Goal: Navigation & Orientation: Find specific page/section

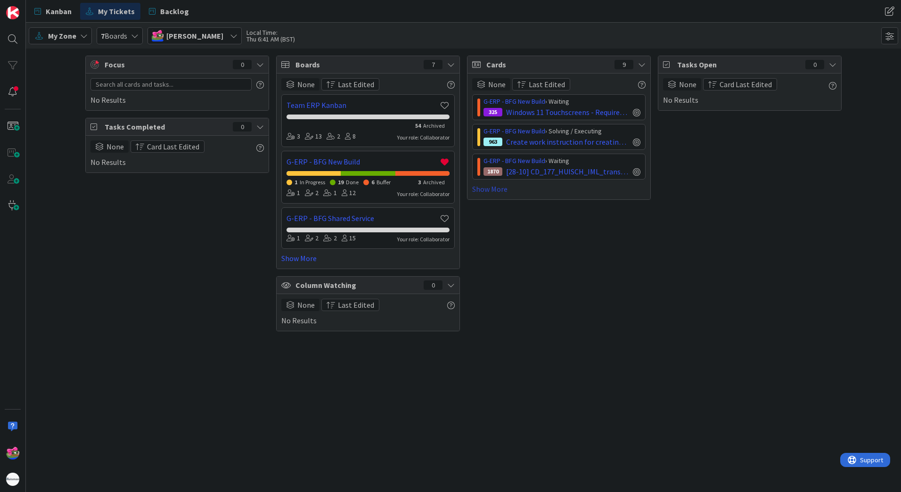
click at [497, 186] on link "Show More" at bounding box center [558, 188] width 173 height 11
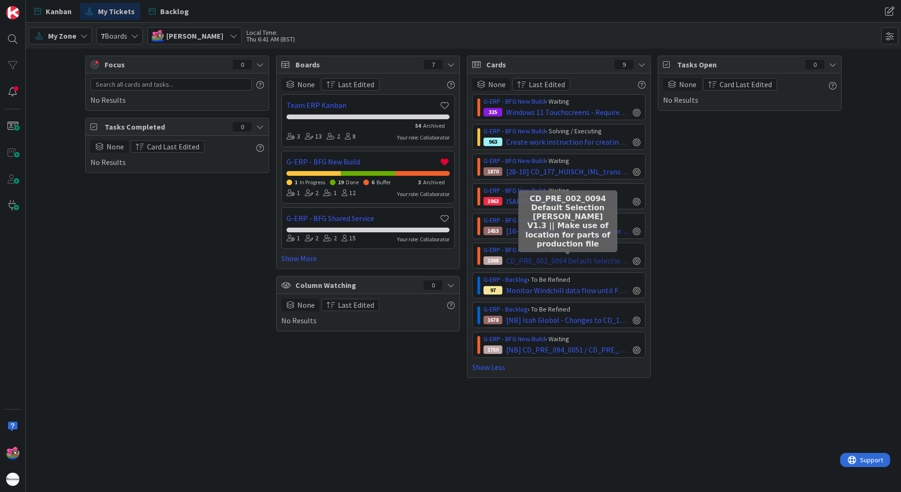
click at [559, 260] on span "CD_PRE_002_0094 Default Selection [PERSON_NAME] V1.3 || Make use of location fo…" at bounding box center [567, 260] width 123 height 11
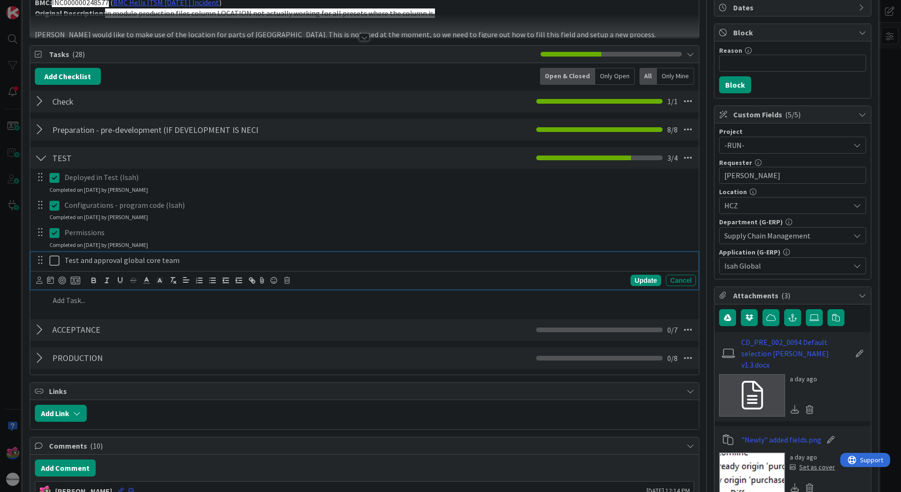
click at [54, 258] on icon at bounding box center [54, 260] width 10 height 11
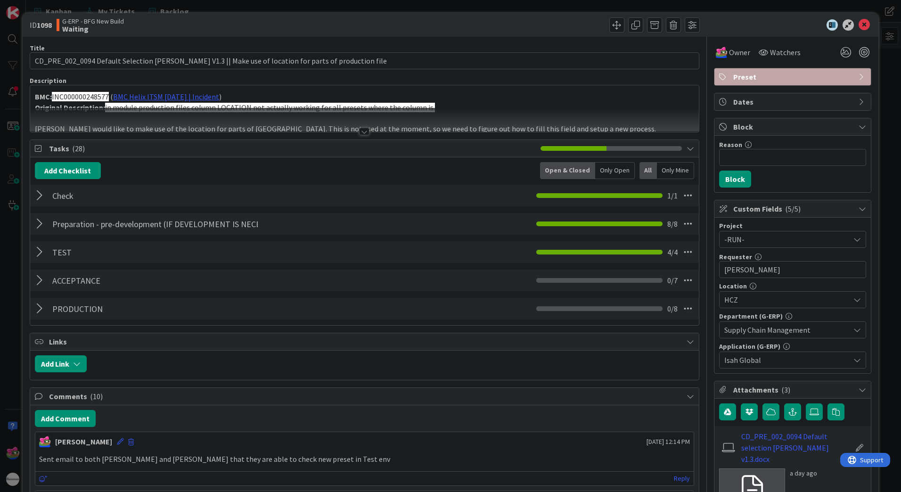
click at [39, 279] on div at bounding box center [41, 280] width 12 height 17
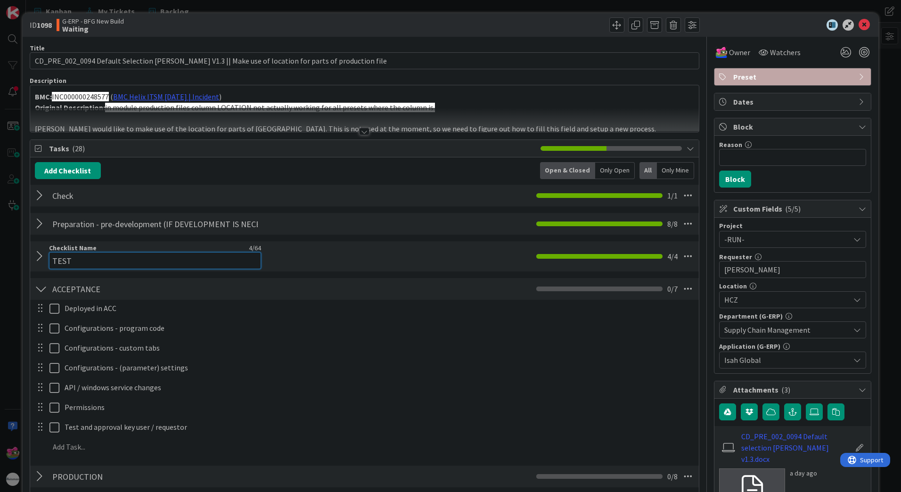
click at [49, 248] on div "Checklist Name 4 / 64 TEST" at bounding box center [155, 256] width 212 height 25
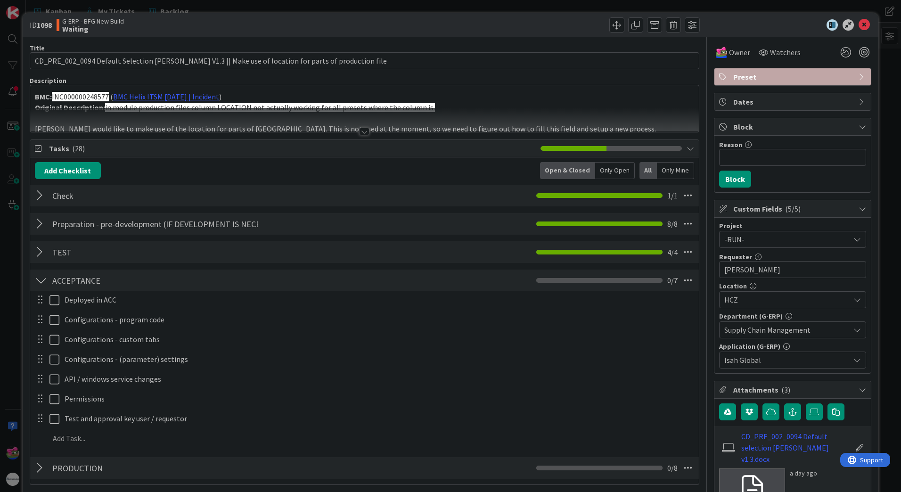
click at [41, 249] on div at bounding box center [41, 252] width 12 height 17
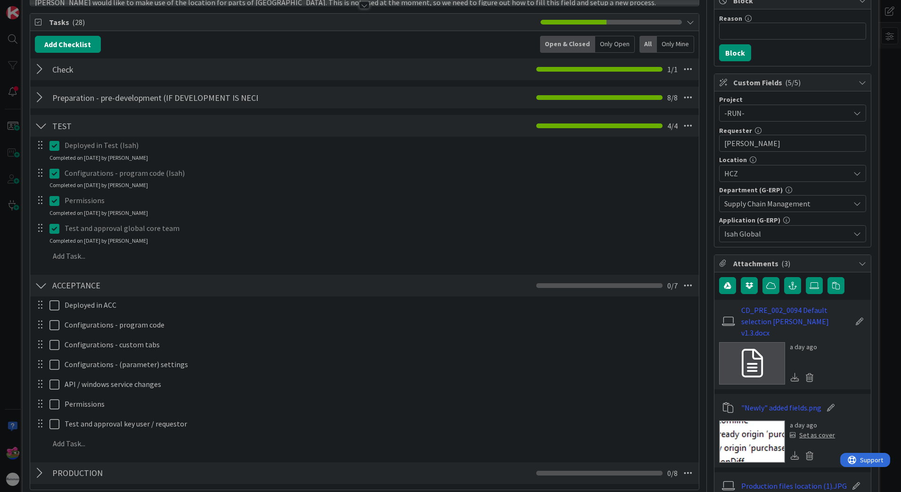
scroll to position [141, 0]
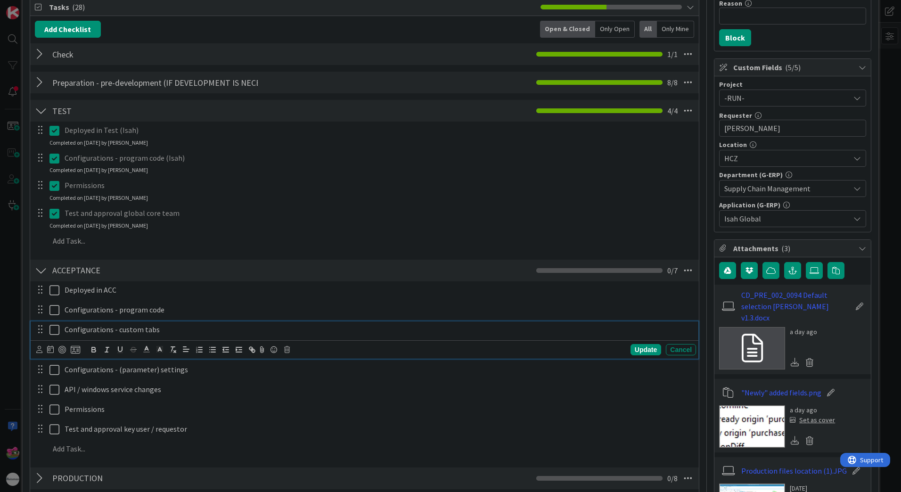
click at [175, 324] on p "Configurations - custom tabs" at bounding box center [378, 329] width 627 height 11
click at [286, 349] on icon at bounding box center [287, 349] width 6 height 7
click at [307, 390] on div "Delete" at bounding box center [310, 389] width 35 height 17
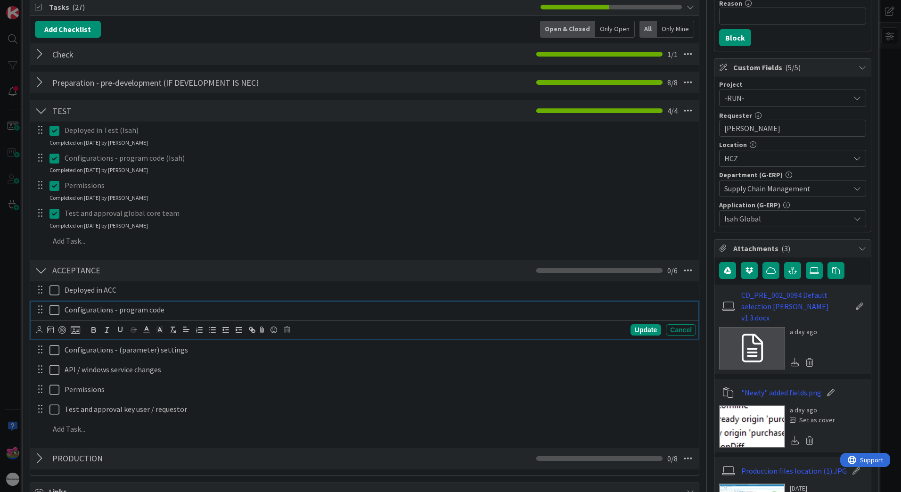
click at [177, 317] on div "Configurations - program code" at bounding box center [378, 309] width 635 height 16
click at [287, 327] on icon at bounding box center [287, 329] width 6 height 7
click at [308, 369] on div "Delete" at bounding box center [310, 369] width 35 height 17
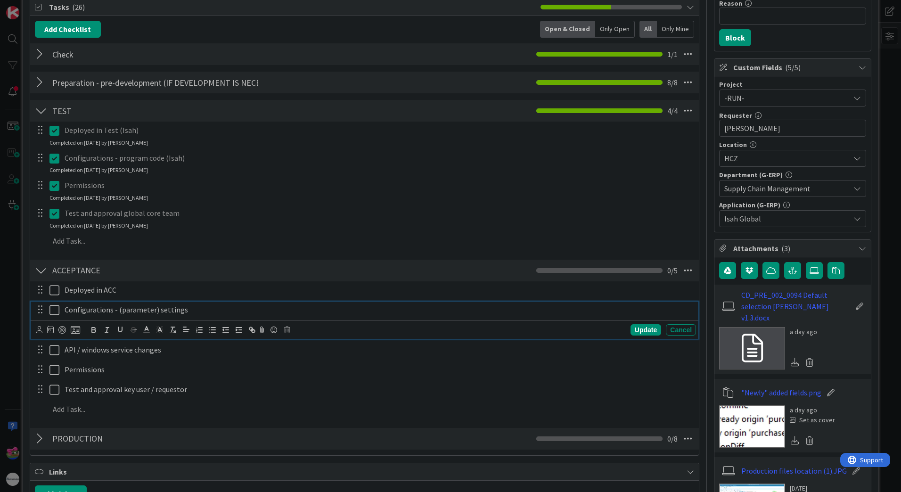
click at [198, 313] on p "Configurations - (parameter) settings" at bounding box center [378, 309] width 627 height 11
click at [289, 329] on icon at bounding box center [287, 329] width 6 height 7
click at [305, 367] on div "Delete" at bounding box center [310, 369] width 35 height 17
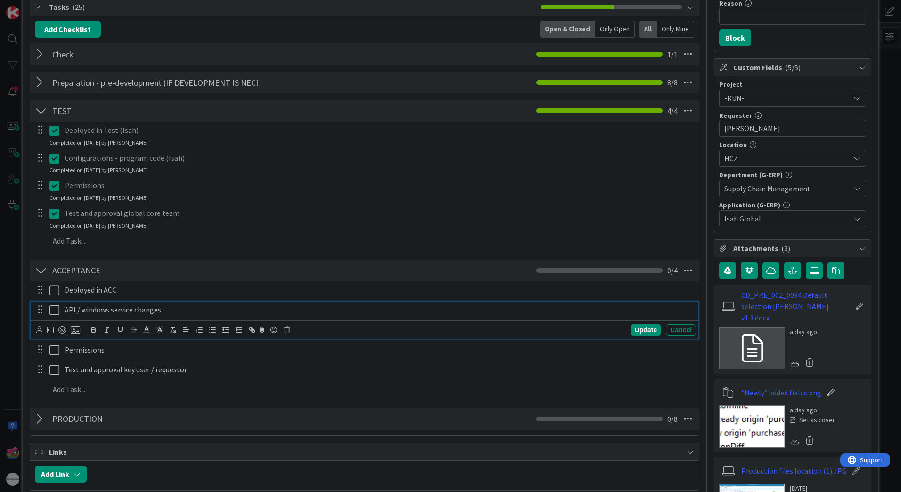
click at [186, 311] on p "API / windows service changes" at bounding box center [378, 309] width 627 height 11
click at [287, 326] on body "Kanban My Tickets Backlog Kanban My Tickets Backlog My Zone 7 Boards [PERSON_NA…" at bounding box center [450, 246] width 901 height 492
click at [287, 329] on icon at bounding box center [287, 329] width 6 height 7
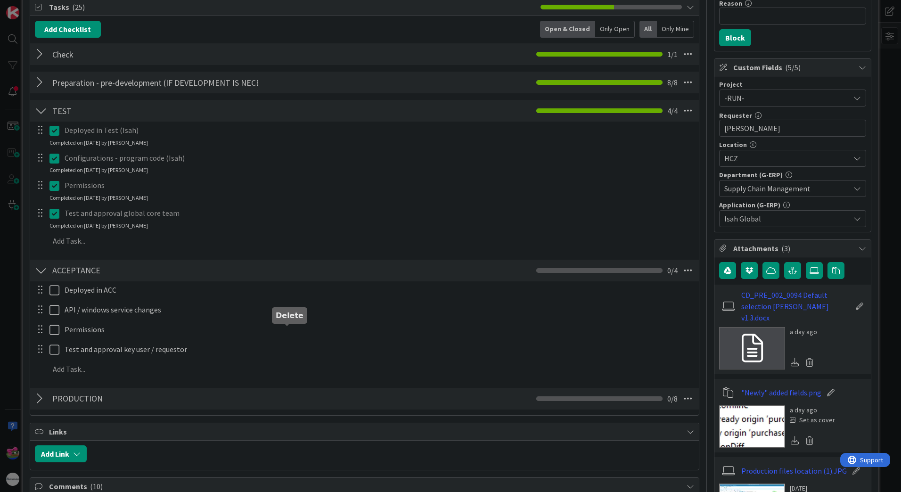
click at [318, 367] on div "Deployed in ACC Update Cancel API / windows service changes Are you sure you wa…" at bounding box center [364, 331] width 659 height 100
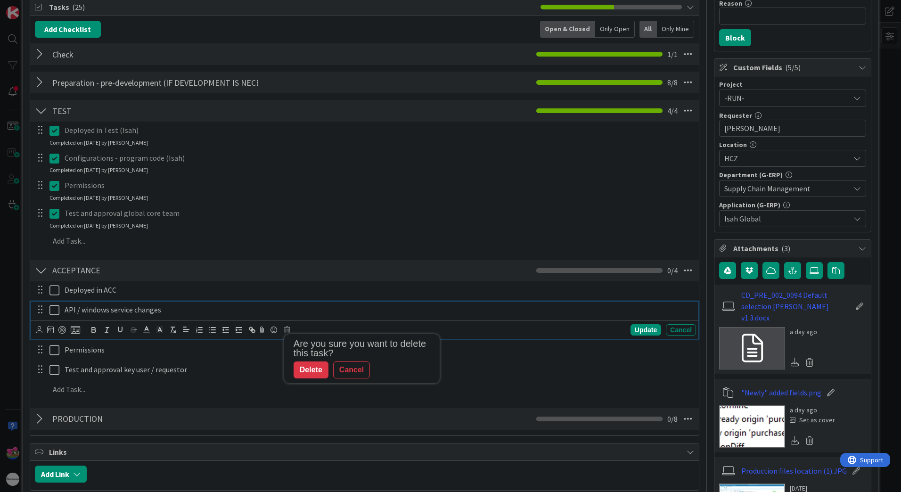
click at [419, 317] on div "API / windows service changes" at bounding box center [378, 309] width 635 height 16
click at [286, 328] on icon at bounding box center [287, 329] width 6 height 7
click at [309, 373] on div "Delete" at bounding box center [310, 369] width 35 height 17
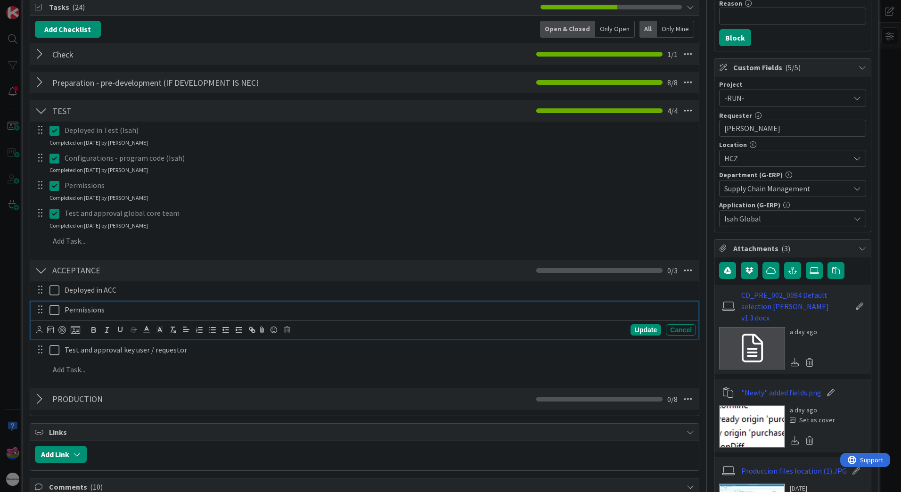
click at [173, 314] on p "Permissions" at bounding box center [378, 309] width 627 height 11
click at [53, 306] on icon at bounding box center [54, 309] width 10 height 11
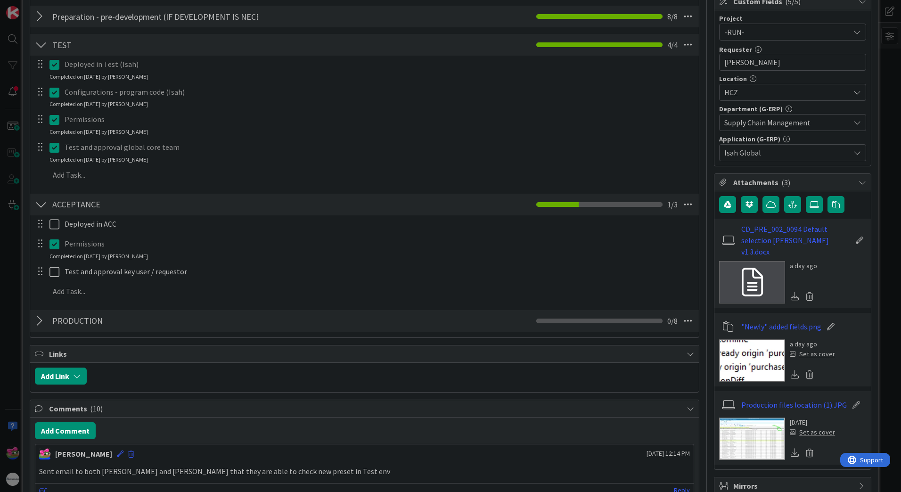
scroll to position [235, 0]
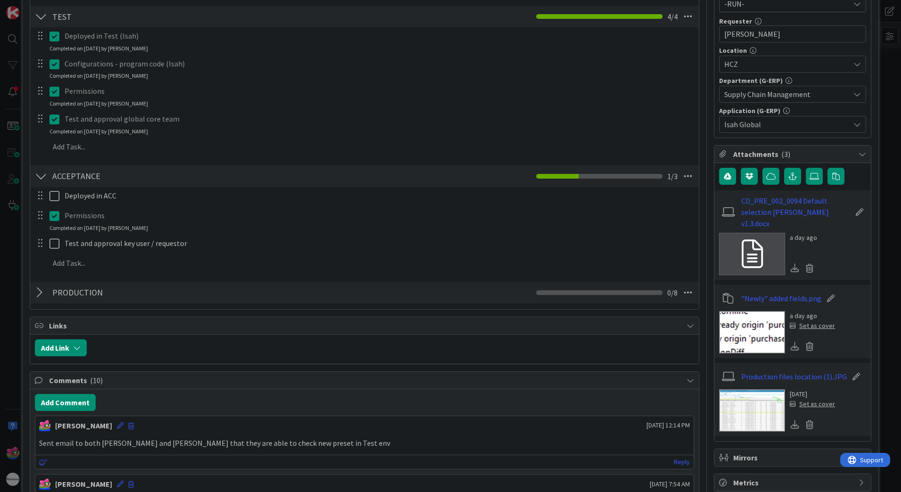
click at [40, 284] on div at bounding box center [41, 292] width 12 height 17
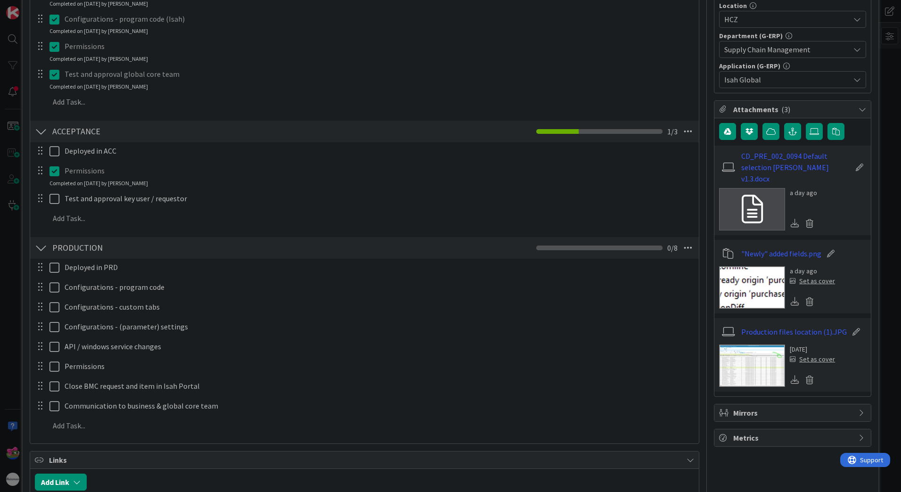
scroll to position [283, 0]
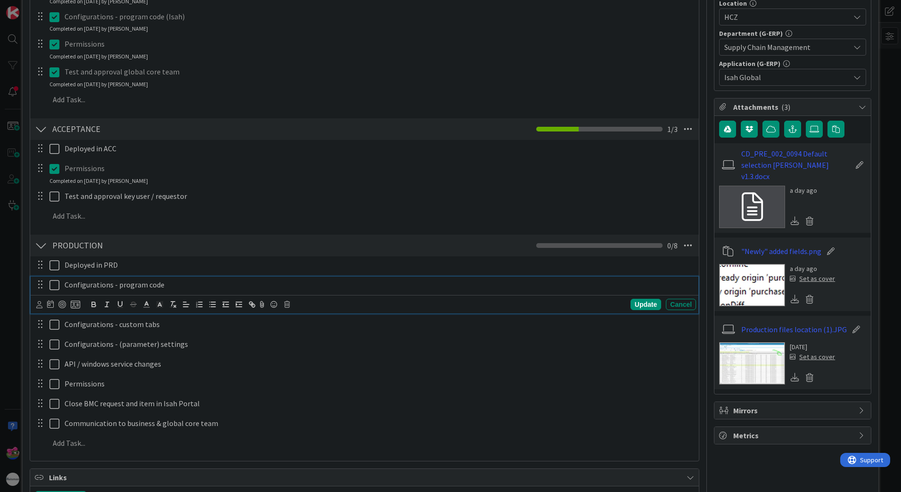
click at [188, 288] on p "Configurations - program code" at bounding box center [378, 284] width 627 height 11
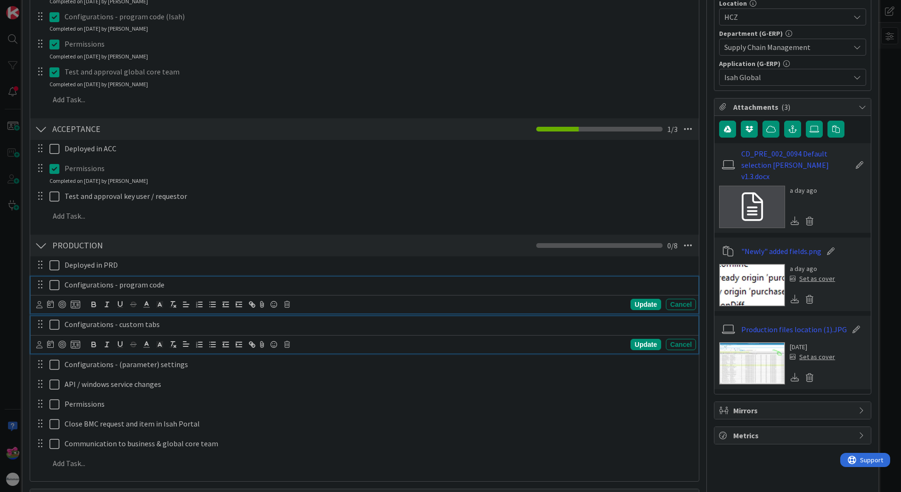
click at [221, 320] on p "Configurations - custom tabs" at bounding box center [378, 324] width 627 height 11
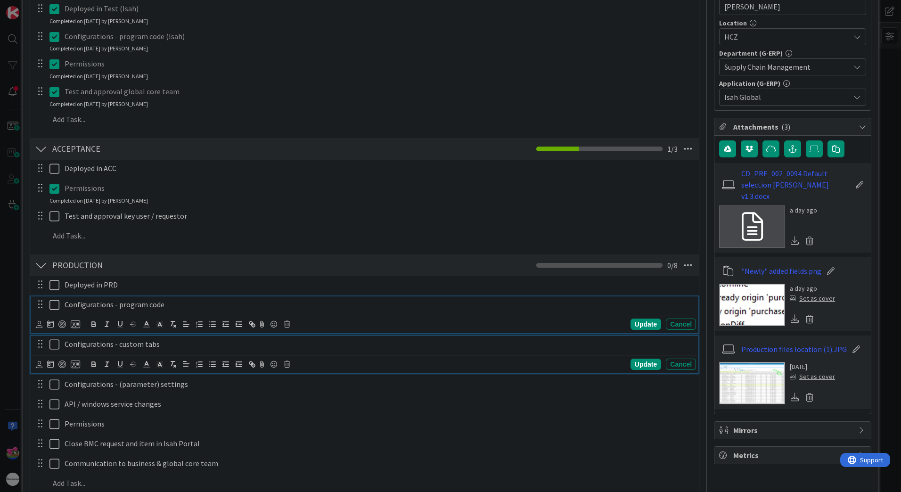
click at [217, 305] on div "Configurations - program code Update Cancel" at bounding box center [364, 314] width 667 height 37
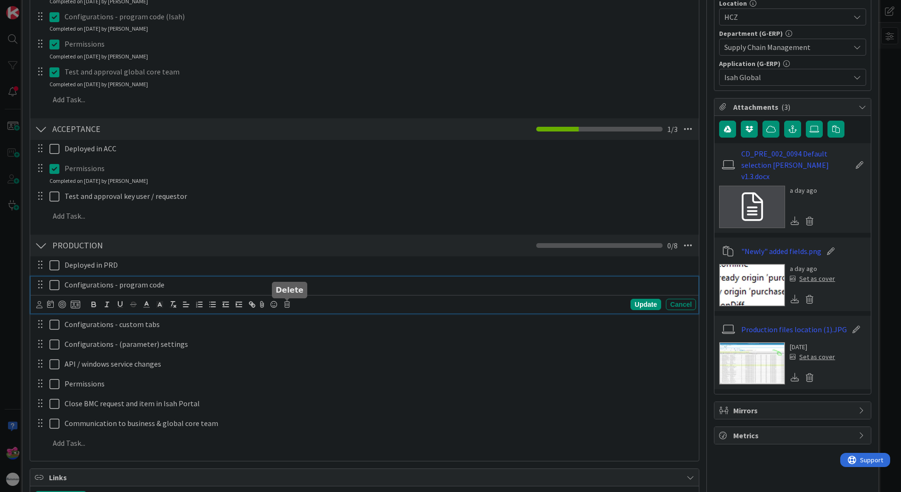
click at [287, 306] on icon at bounding box center [287, 304] width 6 height 7
click at [308, 340] on div "Delete" at bounding box center [310, 344] width 35 height 17
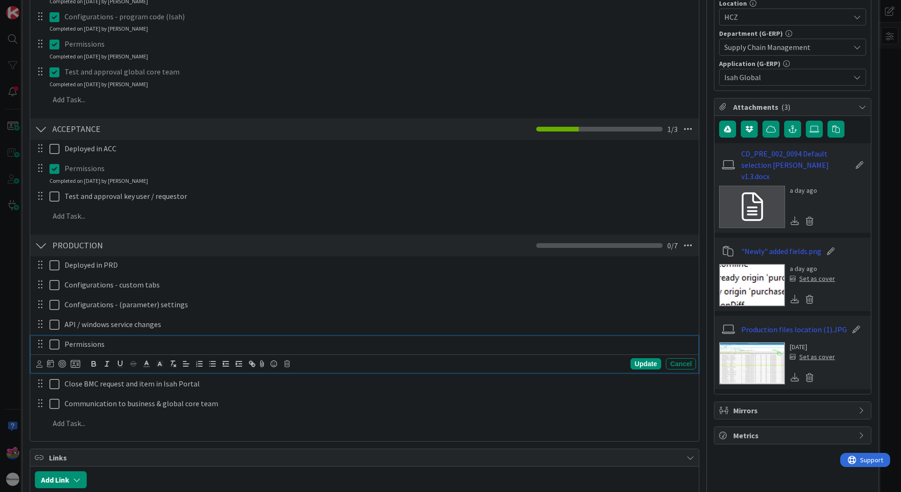
click at [166, 349] on p "Permissions" at bounding box center [378, 344] width 627 height 11
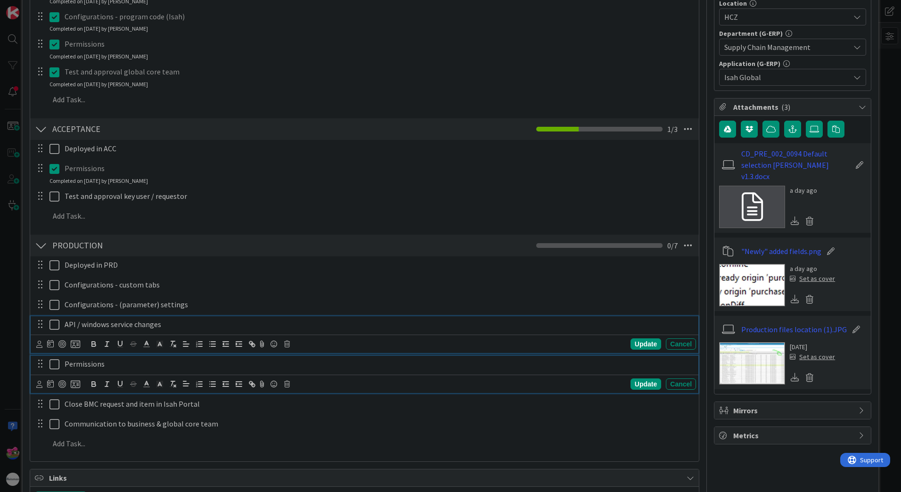
click at [178, 331] on div "API / windows service changes" at bounding box center [378, 324] width 635 height 16
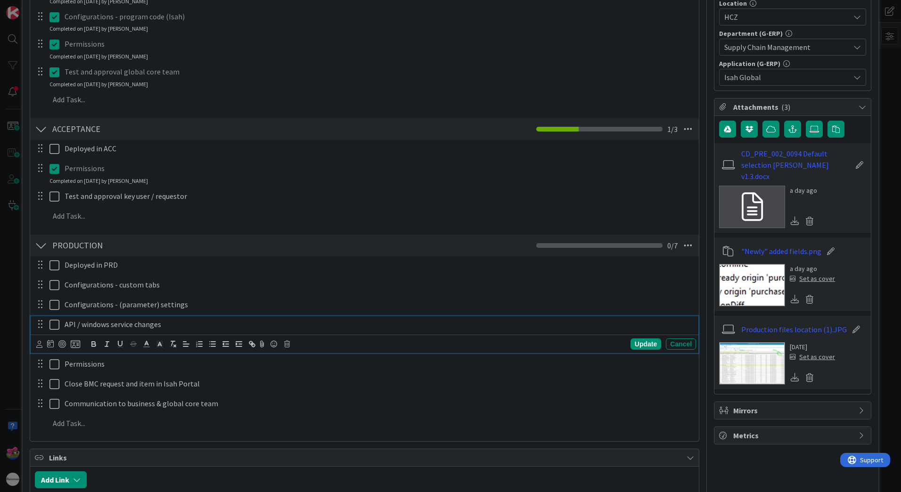
click at [287, 346] on icon at bounding box center [287, 344] width 6 height 7
click at [311, 387] on div "Delete" at bounding box center [310, 383] width 35 height 17
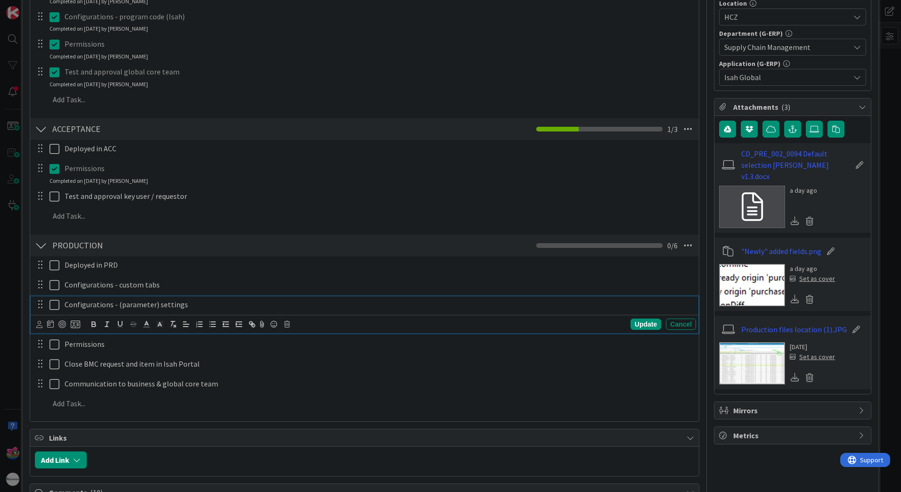
click at [202, 311] on div "Configurations - (parameter) settings" at bounding box center [378, 304] width 635 height 16
click at [287, 325] on icon at bounding box center [287, 324] width 6 height 7
click at [310, 363] on div "Delete" at bounding box center [310, 364] width 35 height 17
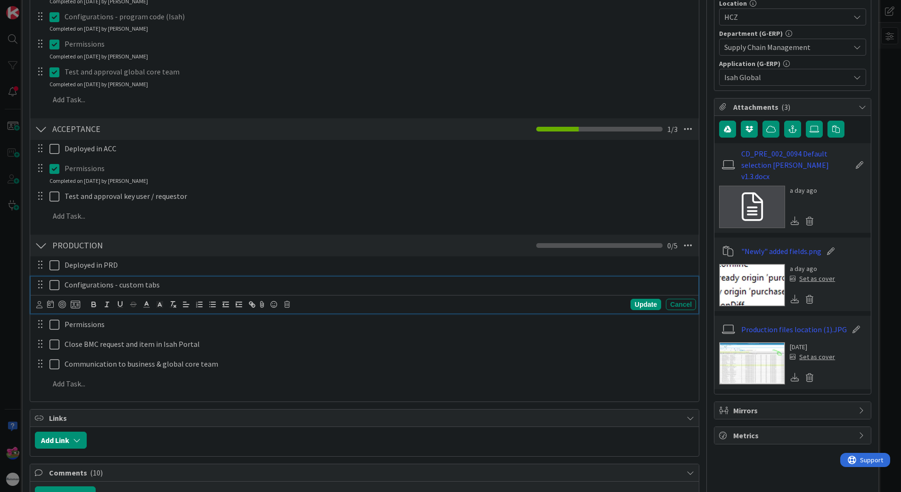
click at [171, 291] on div "Configurations - custom tabs" at bounding box center [378, 284] width 635 height 16
click at [285, 307] on icon at bounding box center [287, 304] width 6 height 7
click at [317, 347] on div "Delete" at bounding box center [310, 344] width 35 height 17
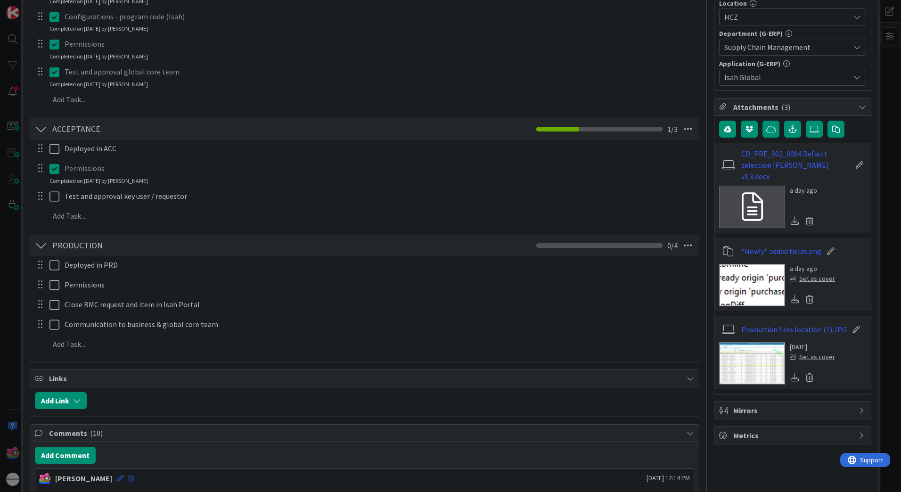
scroll to position [47, 0]
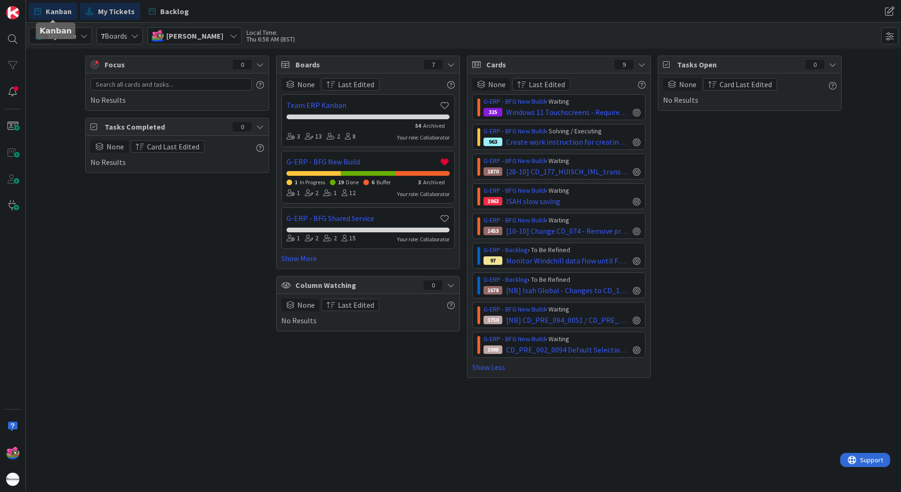
click at [42, 8] on link "Kanban" at bounding box center [53, 11] width 49 height 17
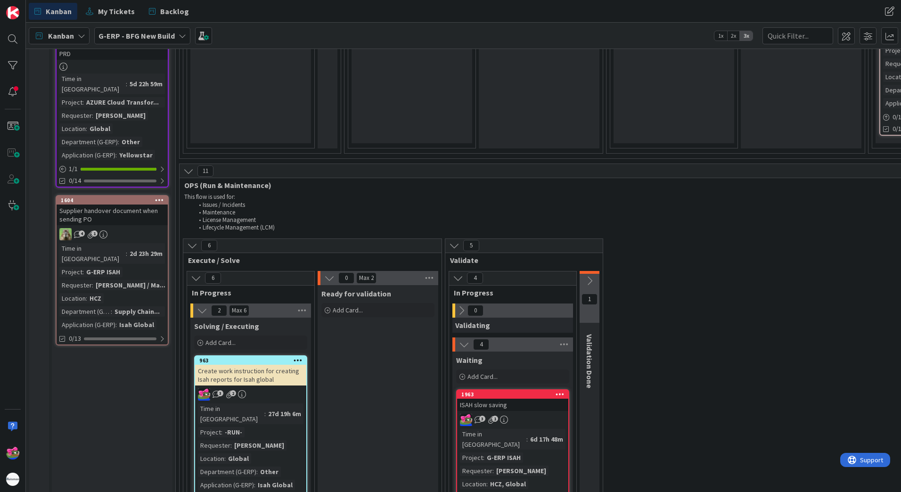
scroll to position [1397, 0]
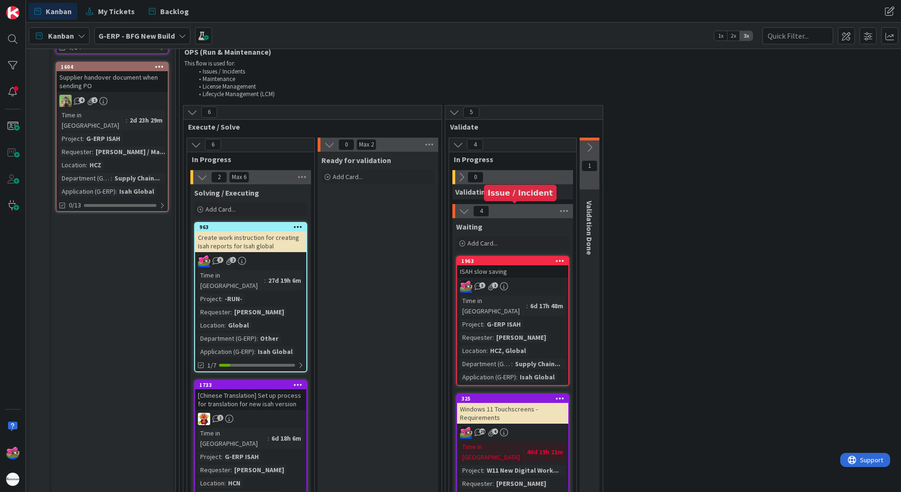
click at [494, 258] on div "1963" at bounding box center [514, 261] width 107 height 7
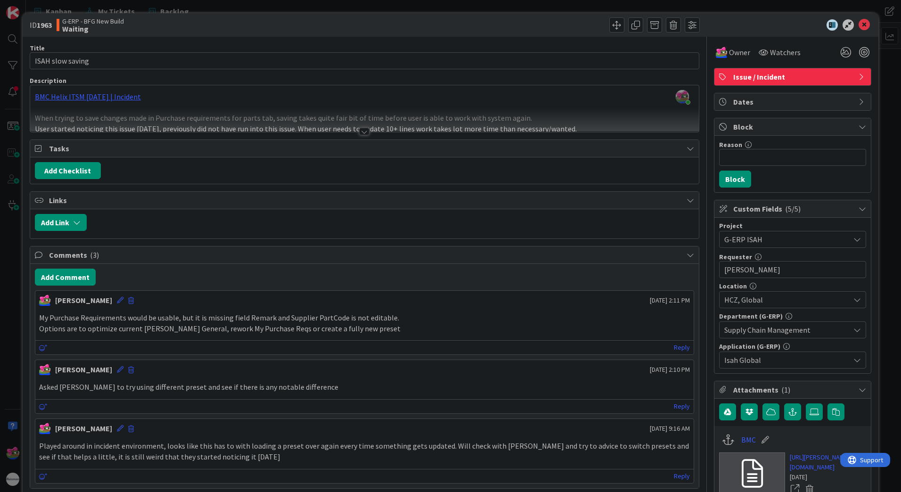
click at [360, 134] on div at bounding box center [364, 132] width 10 height 8
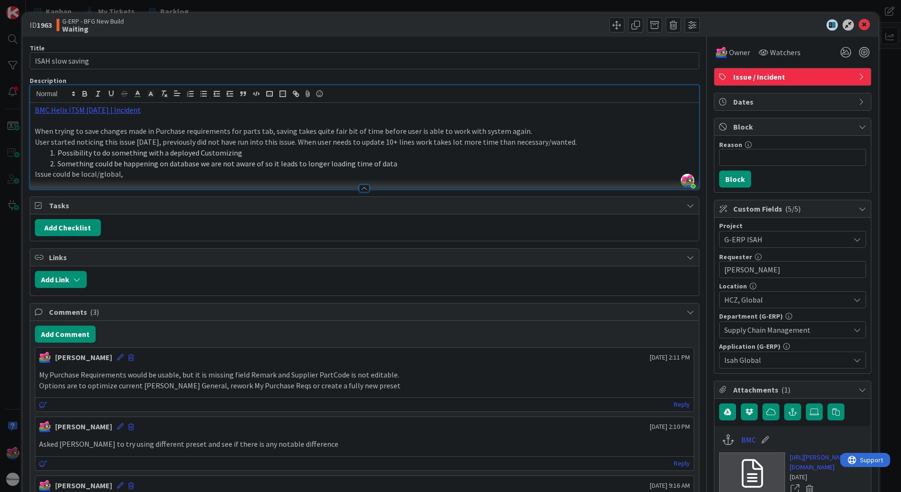
scroll to position [1397, 0]
click at [860, 26] on icon at bounding box center [863, 24] width 11 height 11
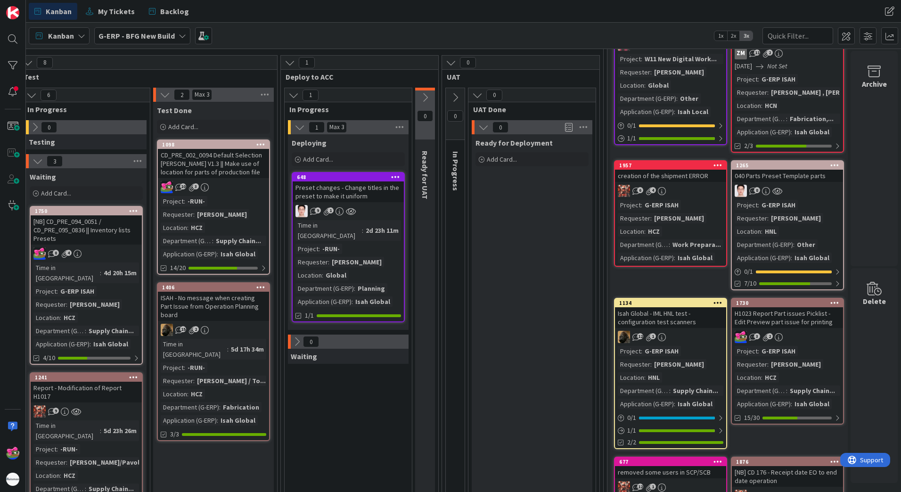
scroll to position [94, 856]
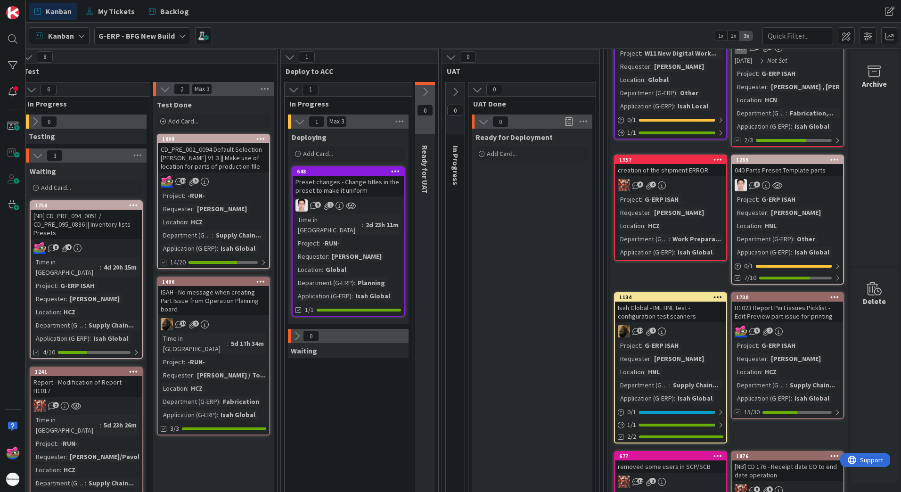
click at [801, 321] on div "H1023 Report Part issues Picklist - Edit Preview part issue for printing" at bounding box center [786, 311] width 111 height 21
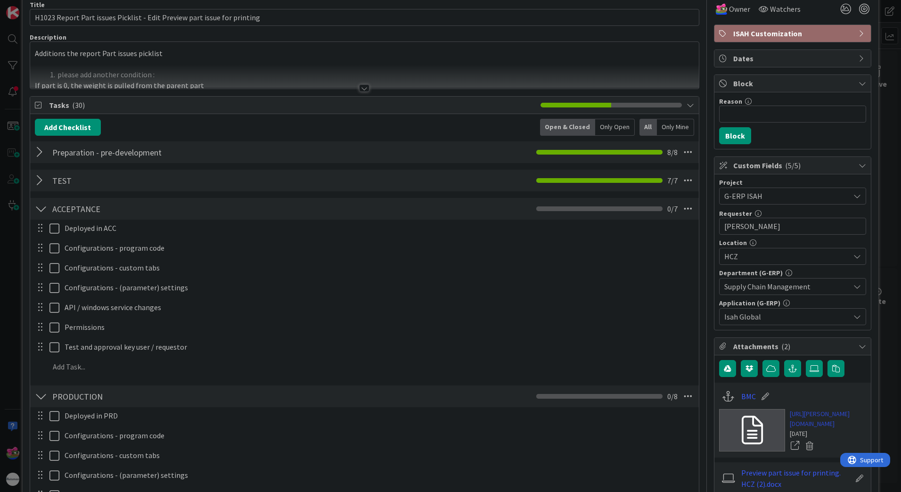
scroll to position [94, 0]
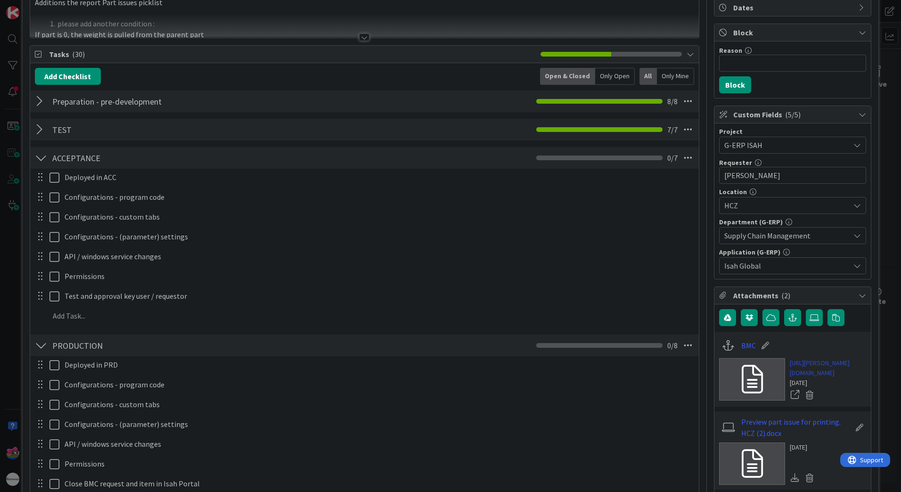
click at [821, 371] on link "[URL][PERSON_NAME][DOMAIN_NAME]" at bounding box center [827, 368] width 76 height 20
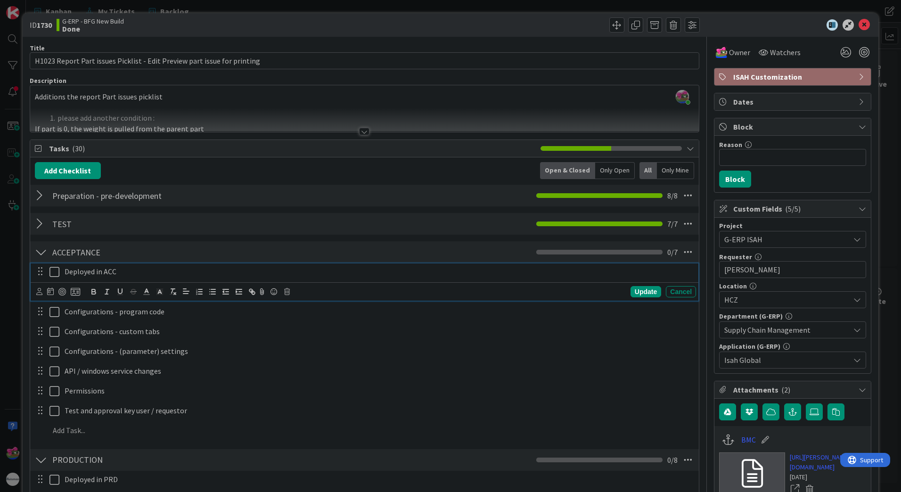
click at [52, 279] on button at bounding box center [54, 271] width 11 height 15
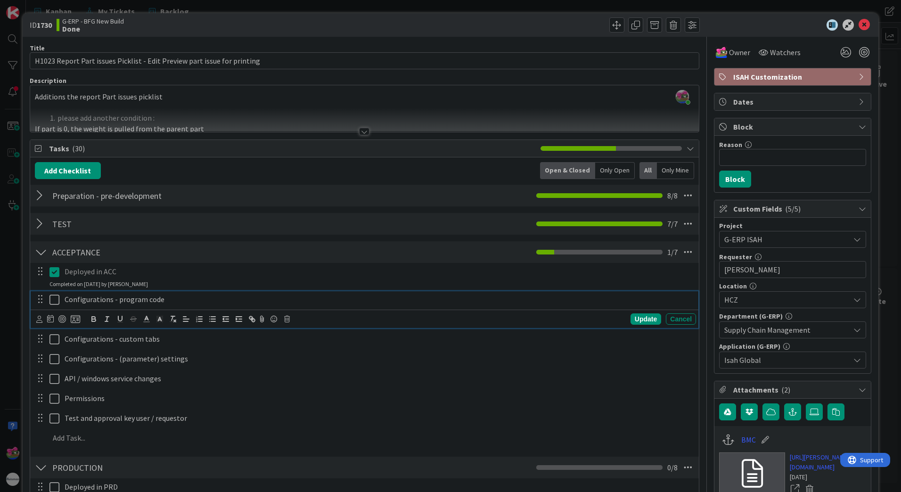
click at [54, 305] on icon at bounding box center [54, 299] width 10 height 11
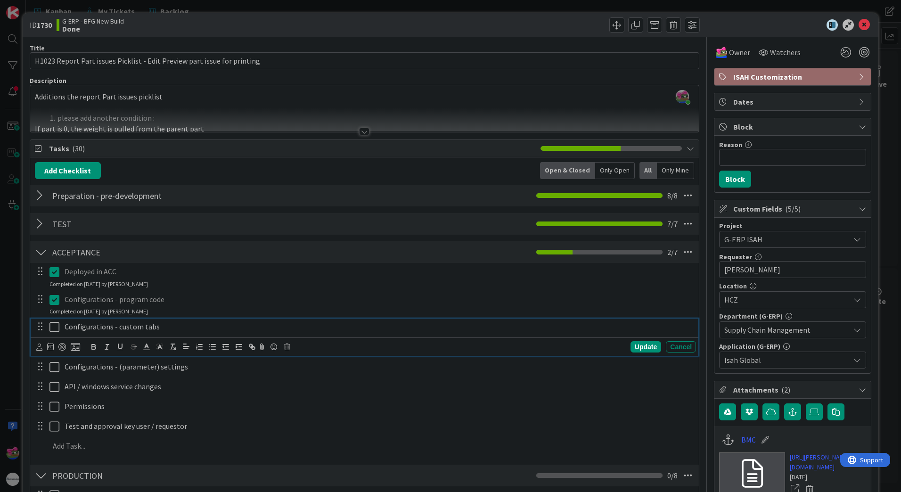
click at [57, 326] on icon at bounding box center [54, 326] width 10 height 11
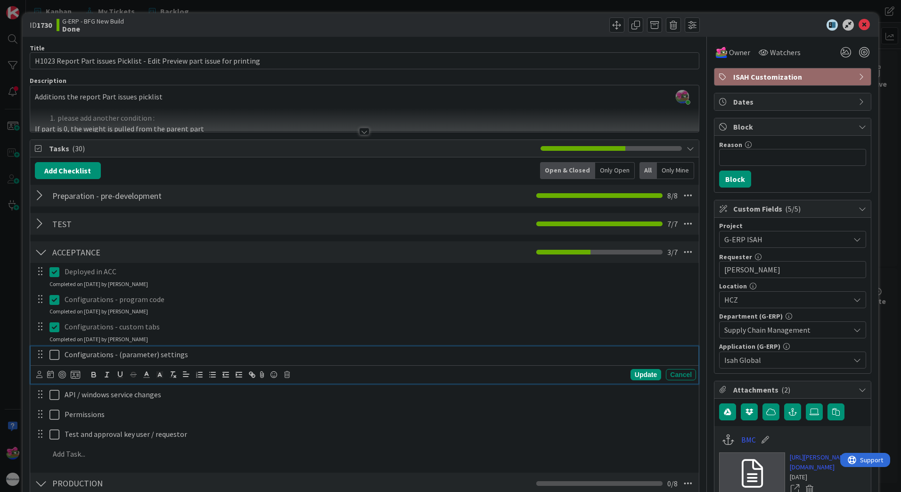
click at [57, 357] on icon at bounding box center [54, 354] width 10 height 11
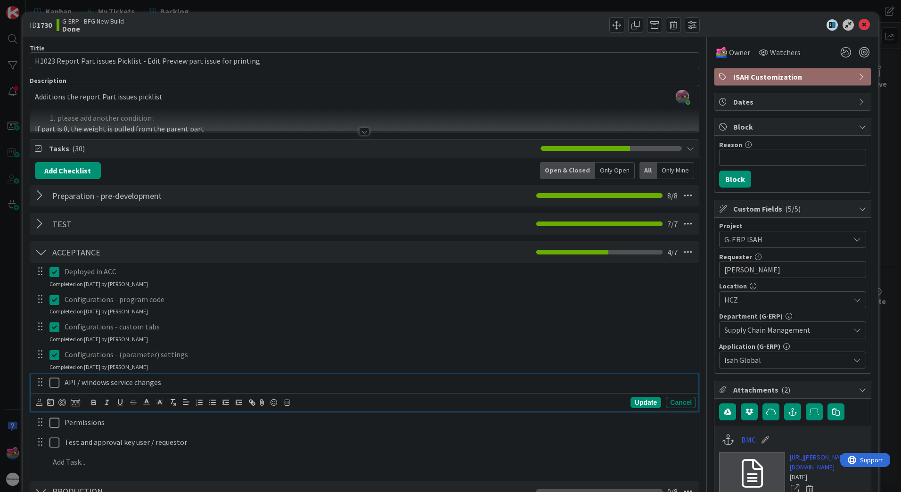
click at [54, 386] on icon at bounding box center [54, 382] width 10 height 11
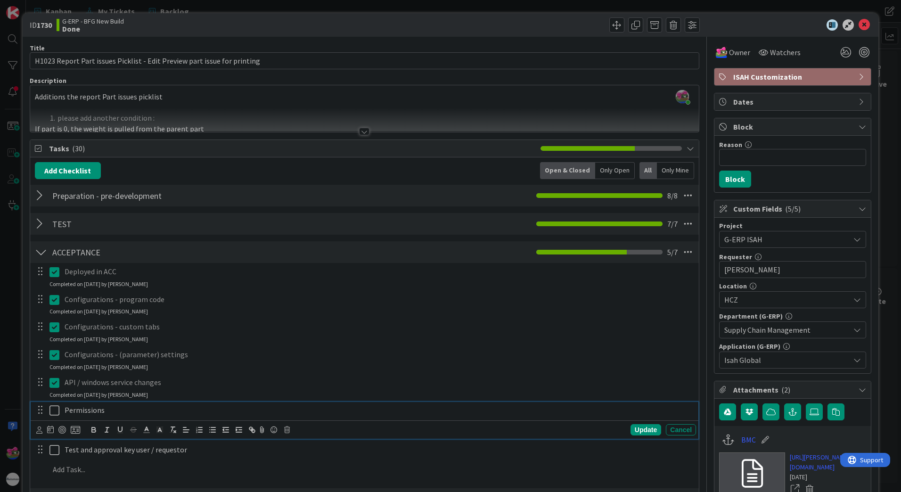
click at [57, 412] on icon at bounding box center [54, 410] width 10 height 11
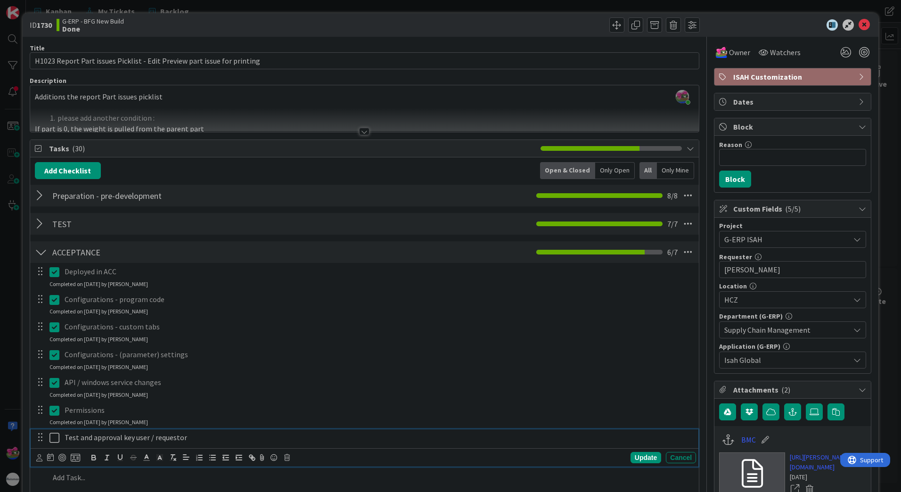
click at [55, 437] on icon at bounding box center [54, 437] width 10 height 11
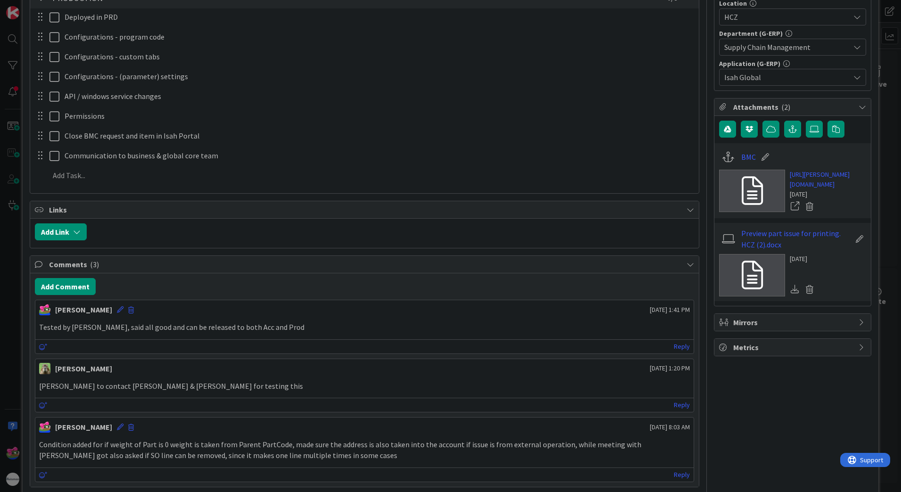
scroll to position [94, 0]
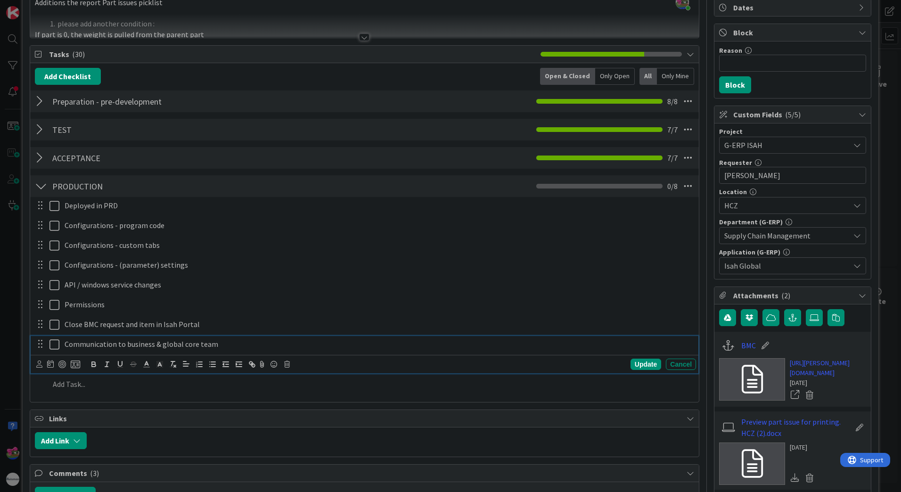
drag, startPoint x: 56, startPoint y: 348, endPoint x: 56, endPoint y: 337, distance: 10.8
click at [56, 347] on icon at bounding box center [54, 344] width 10 height 11
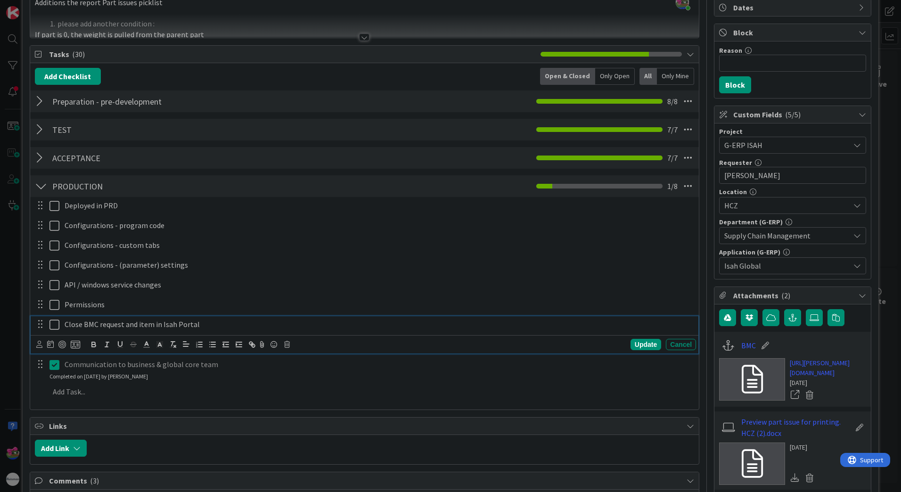
click at [56, 324] on icon at bounding box center [54, 324] width 10 height 11
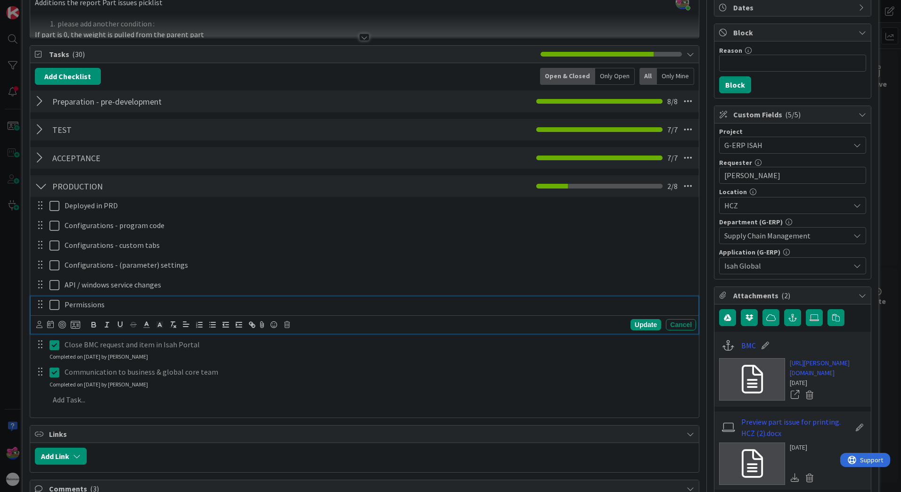
click at [56, 303] on icon at bounding box center [54, 304] width 10 height 11
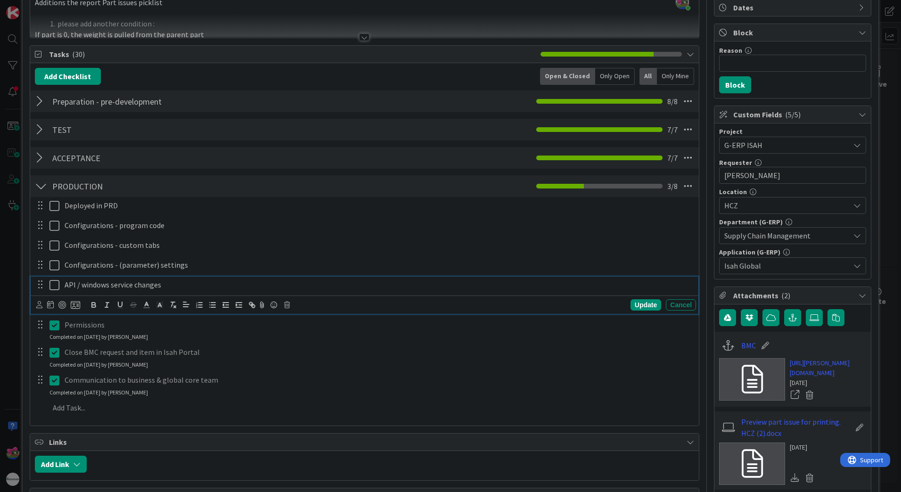
click at [54, 285] on icon at bounding box center [54, 284] width 10 height 11
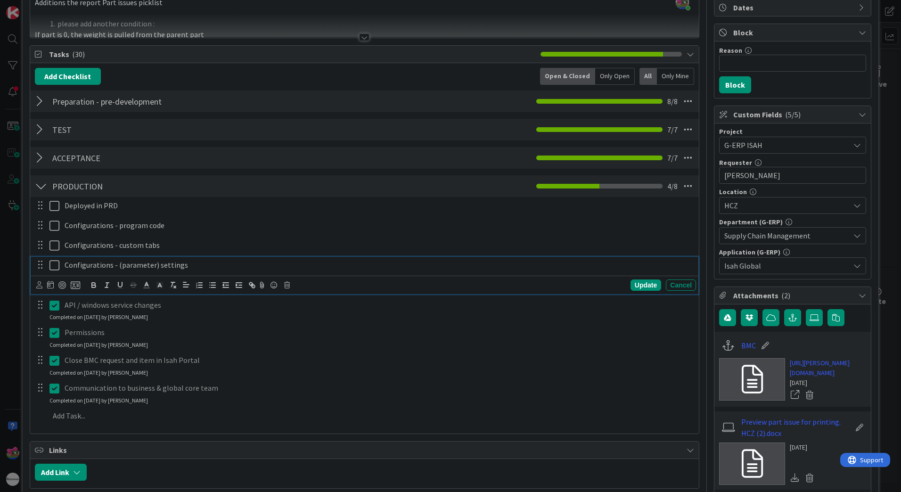
click at [53, 267] on icon at bounding box center [54, 265] width 10 height 11
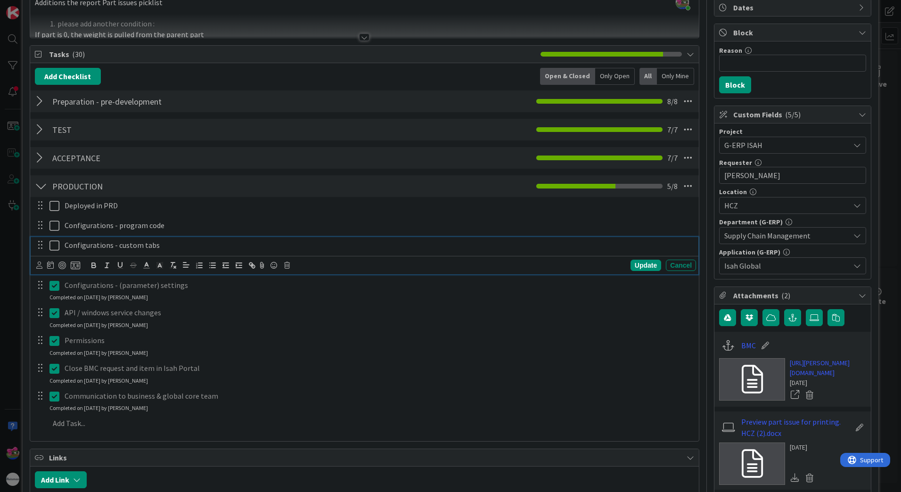
click at [53, 248] on icon at bounding box center [54, 245] width 10 height 11
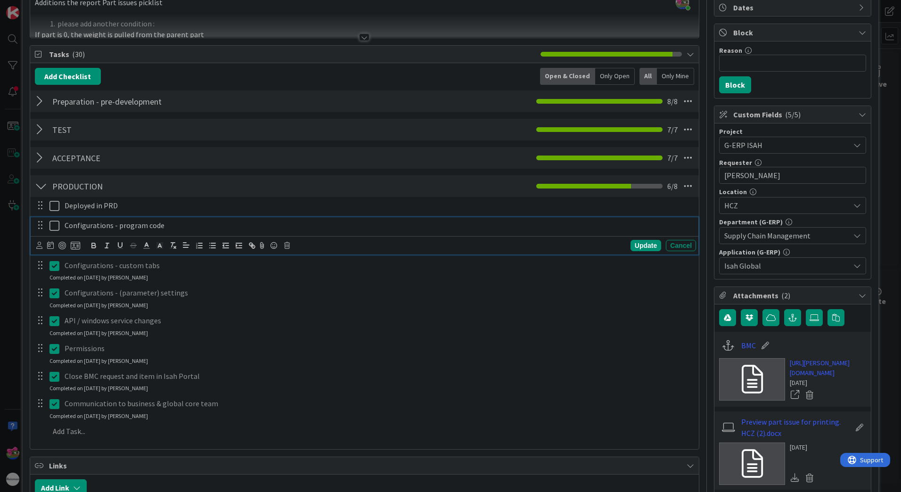
drag, startPoint x: 50, startPoint y: 223, endPoint x: 50, endPoint y: 210, distance: 13.2
click at [50, 222] on icon at bounding box center [54, 225] width 10 height 11
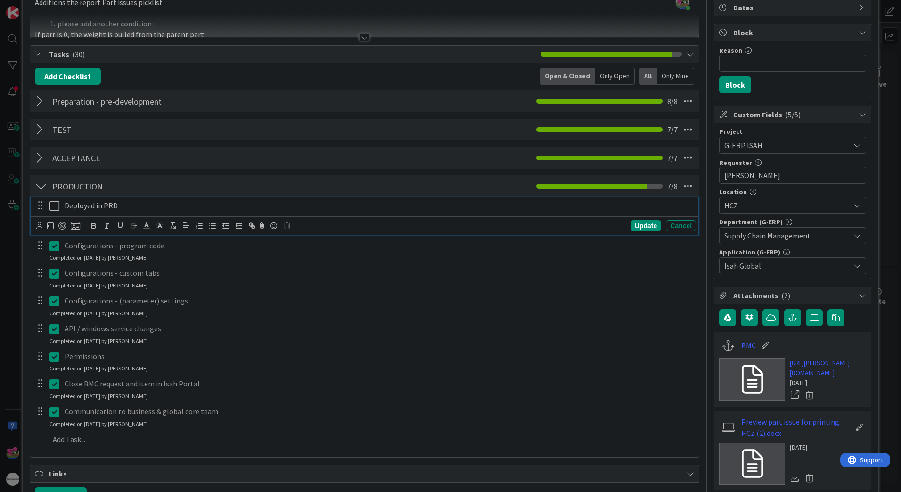
click at [52, 204] on icon at bounding box center [54, 205] width 10 height 11
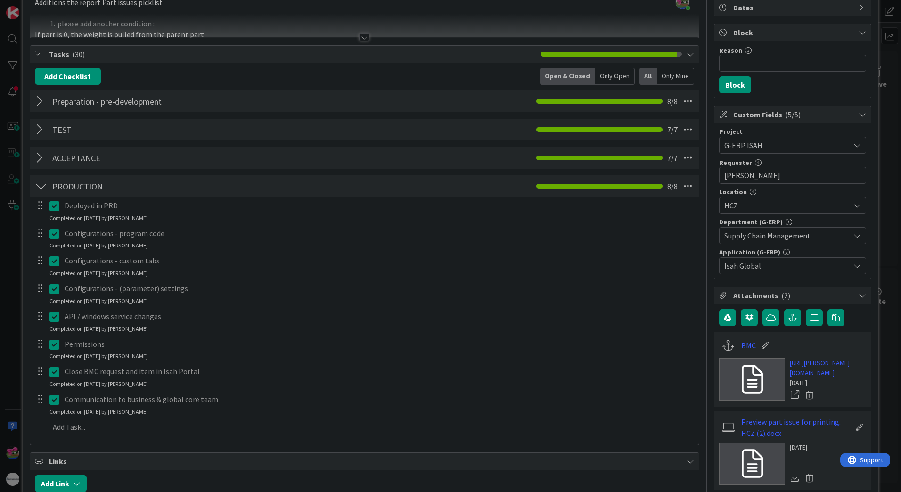
click at [37, 182] on div at bounding box center [41, 186] width 12 height 17
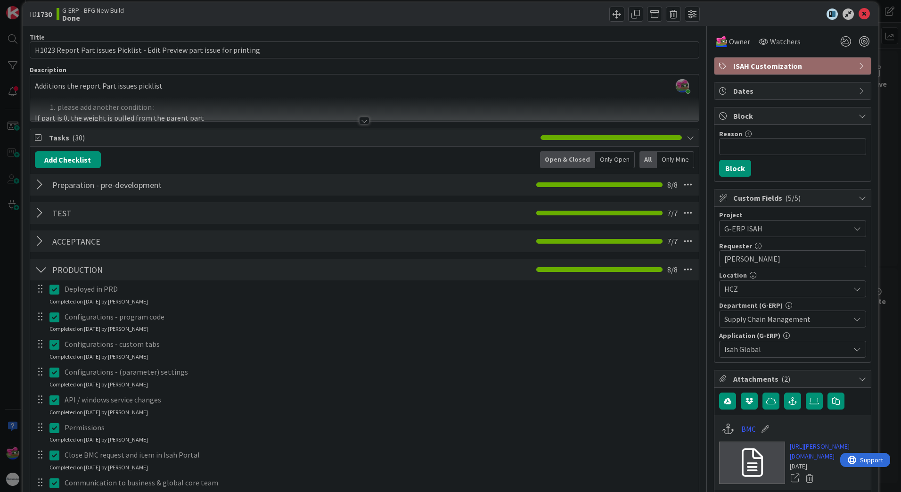
scroll to position [0, 0]
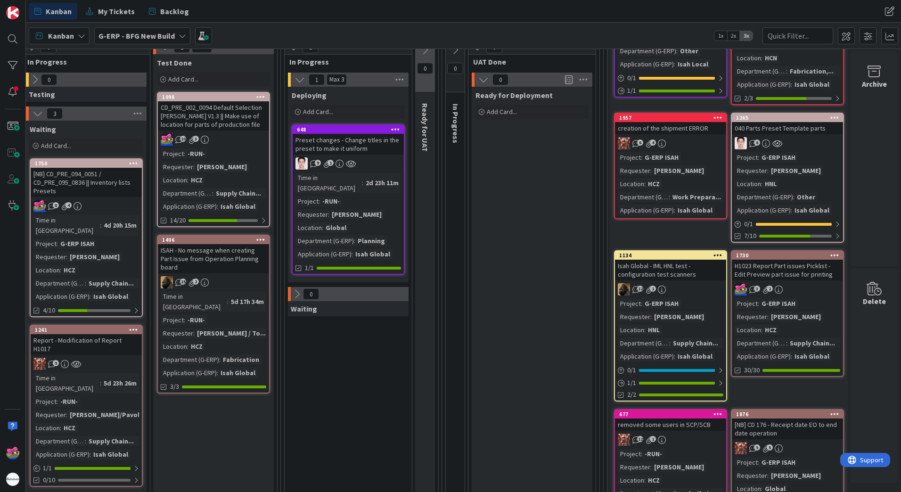
scroll to position [141, 856]
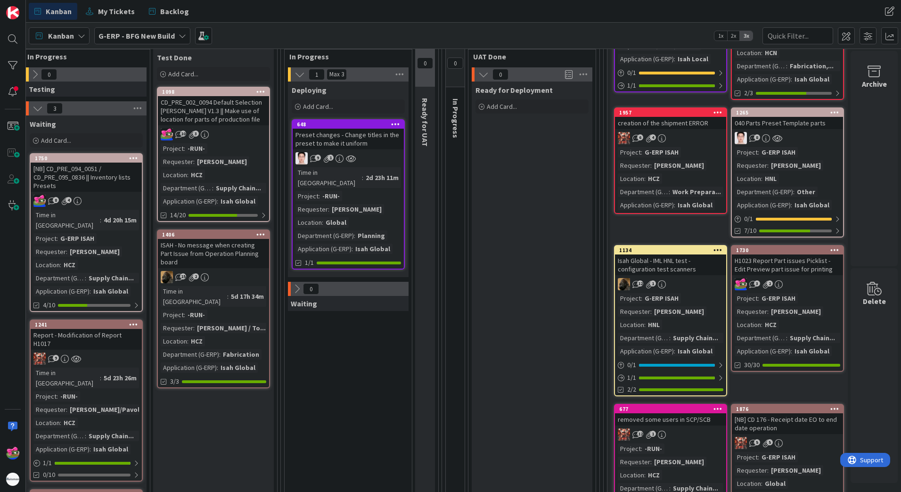
click at [821, 152] on div "Project : G-ERP ISAH Requester : [PERSON_NAME] Location : HNL Department (G-ERP…" at bounding box center [787, 178] width 106 height 63
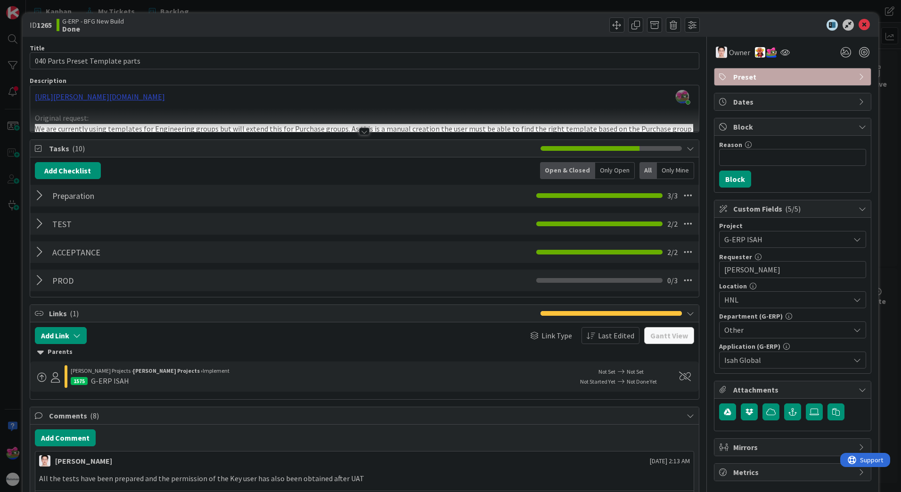
click at [144, 97] on div "[PERSON_NAME] just joined [URL][PERSON_NAME][DOMAIN_NAME] Original request: We …" at bounding box center [364, 108] width 668 height 47
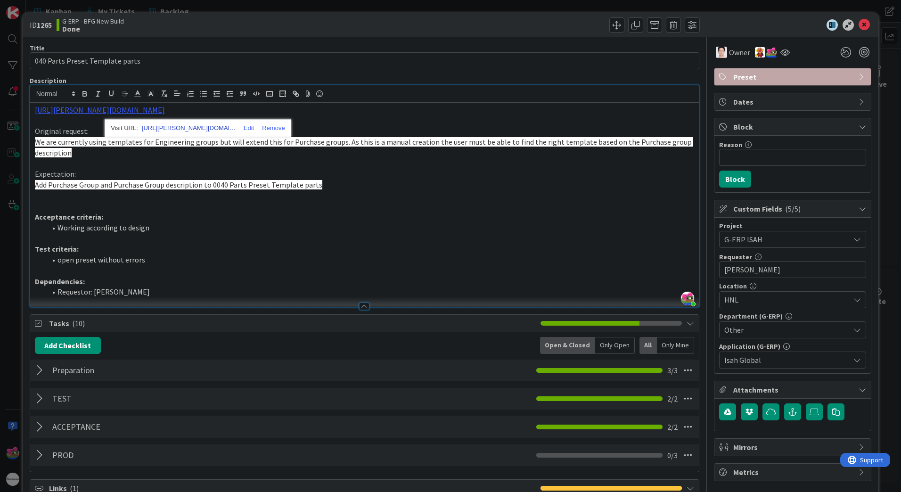
click at [185, 128] on link "[URL][PERSON_NAME][DOMAIN_NAME]" at bounding box center [189, 128] width 94 height 12
click at [391, 235] on p at bounding box center [364, 238] width 659 height 11
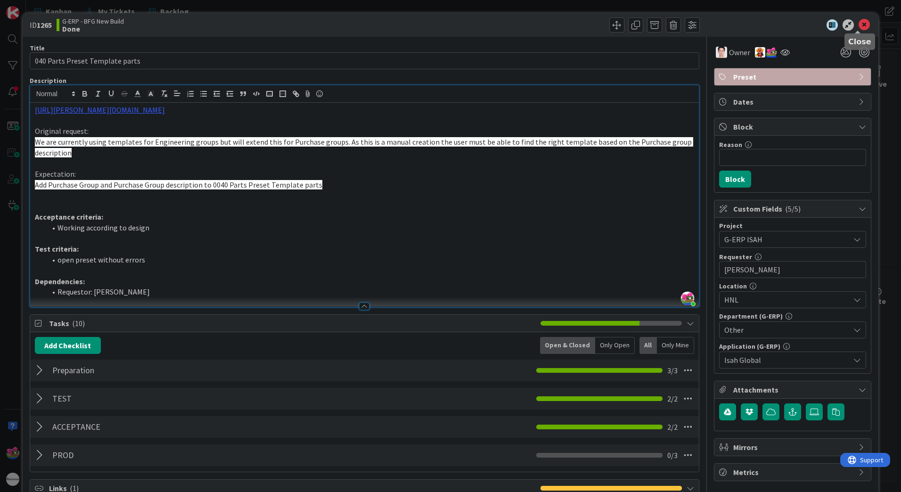
click at [858, 26] on icon at bounding box center [863, 24] width 11 height 11
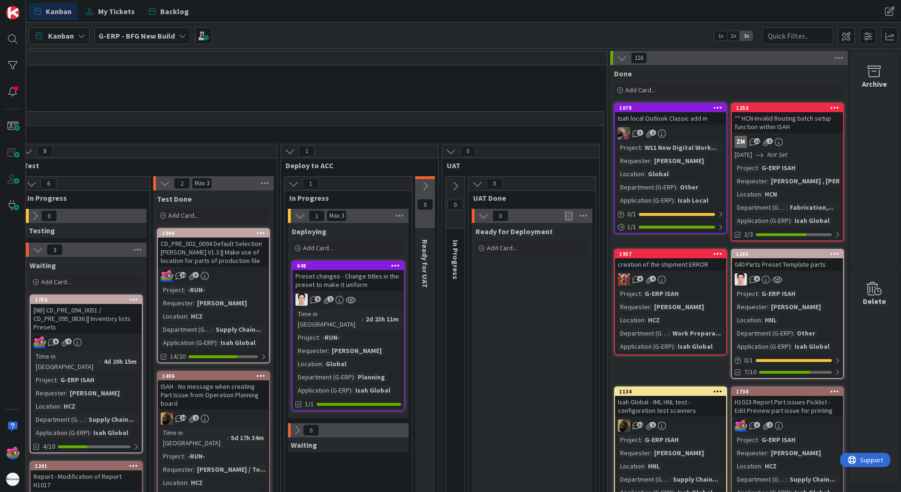
click at [319, 32] on div "Kanban G-ERP - BFG New Build 1x 2x 3x" at bounding box center [463, 36] width 875 height 26
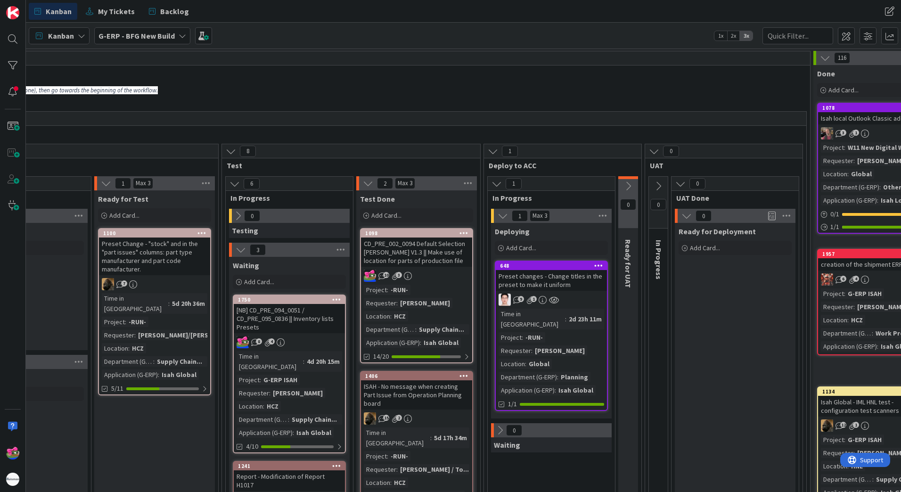
scroll to position [0, 856]
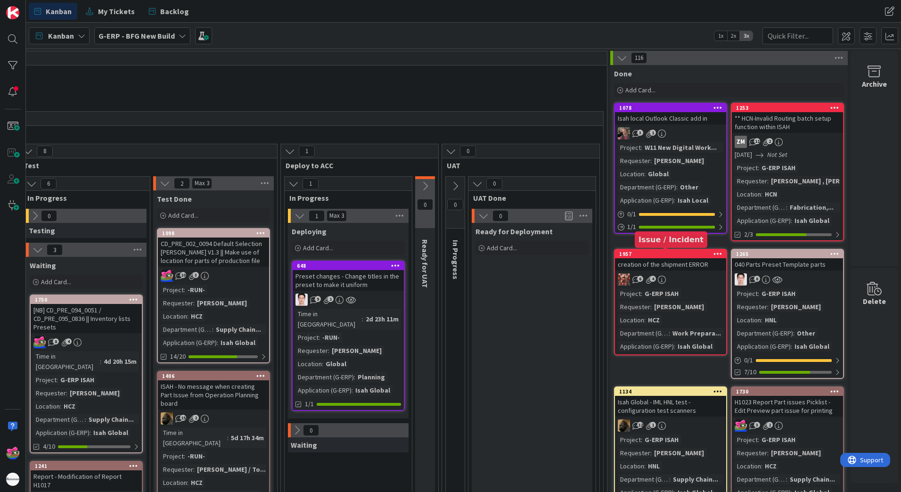
click at [633, 256] on div "1957" at bounding box center [672, 254] width 107 height 7
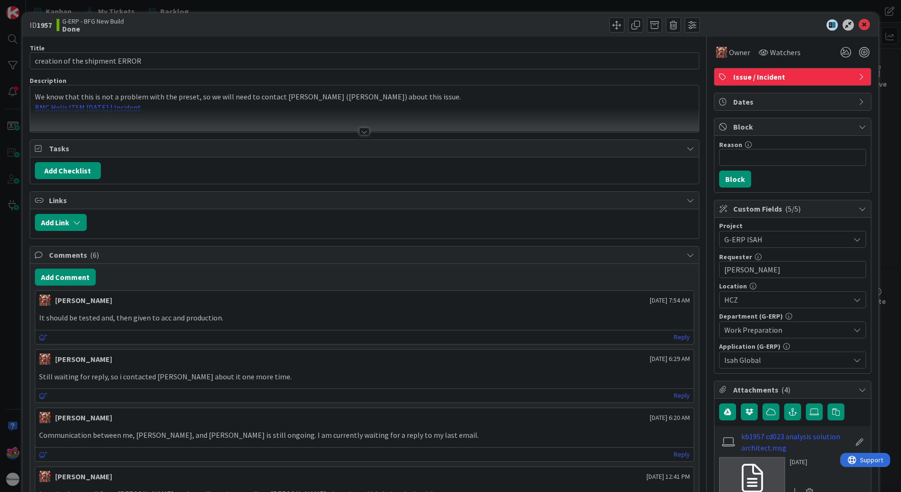
click at [114, 109] on div at bounding box center [364, 120] width 668 height 24
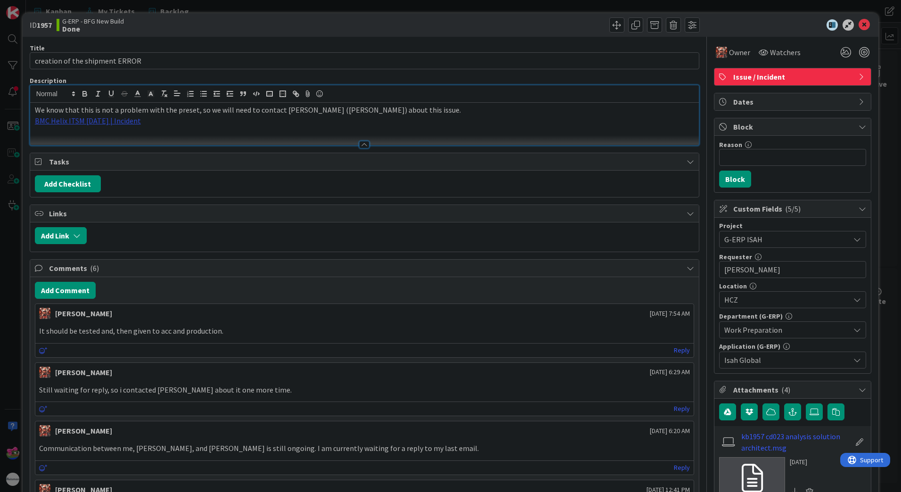
click at [107, 122] on link "BMC Helix ITSM [DATE] | Incident" at bounding box center [88, 120] width 106 height 9
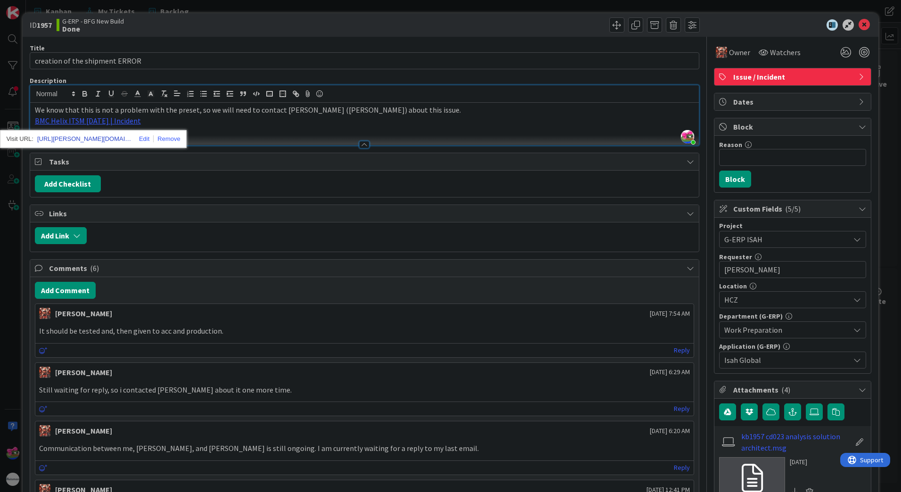
click at [82, 141] on link "[URL][PERSON_NAME][DOMAIN_NAME]" at bounding box center [84, 139] width 94 height 12
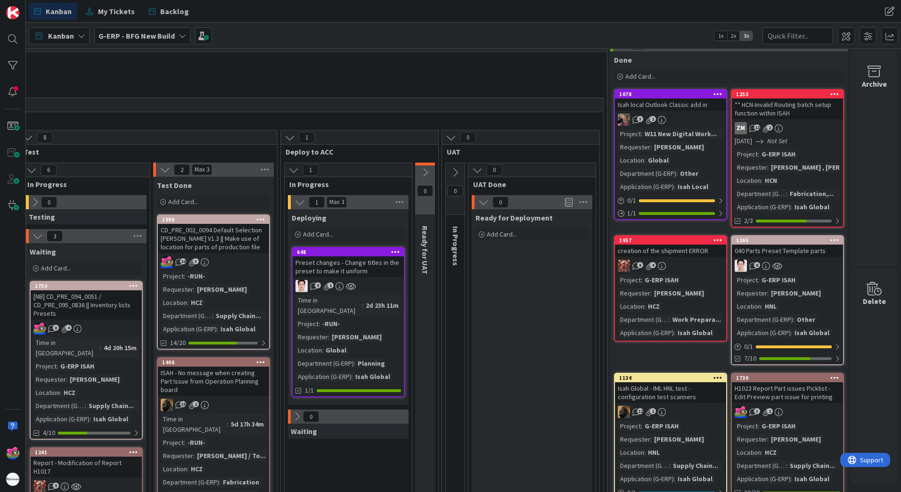
scroll to position [0, 856]
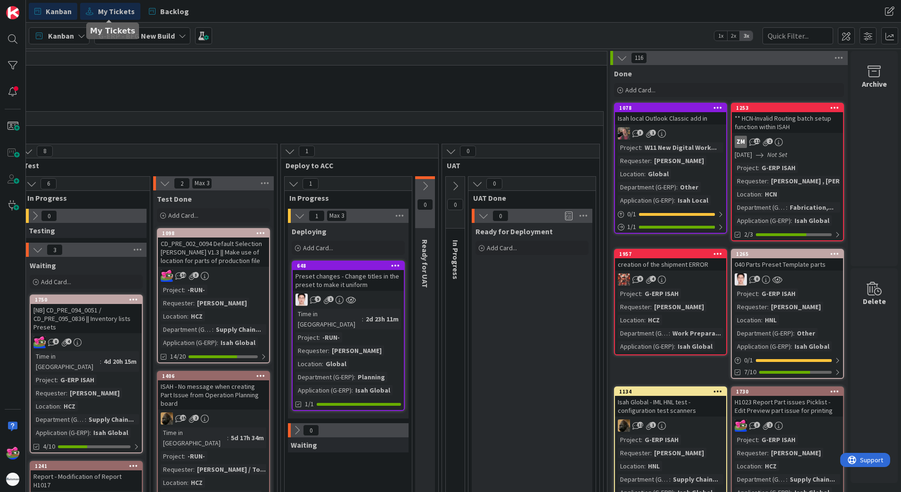
click at [118, 9] on span "My Tickets" at bounding box center [116, 11] width 37 height 11
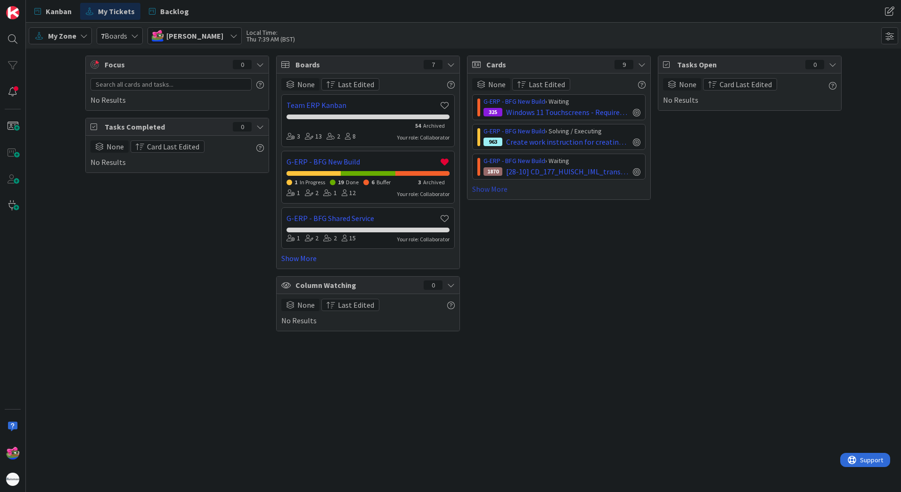
click at [495, 193] on link "Show More" at bounding box center [558, 188] width 173 height 11
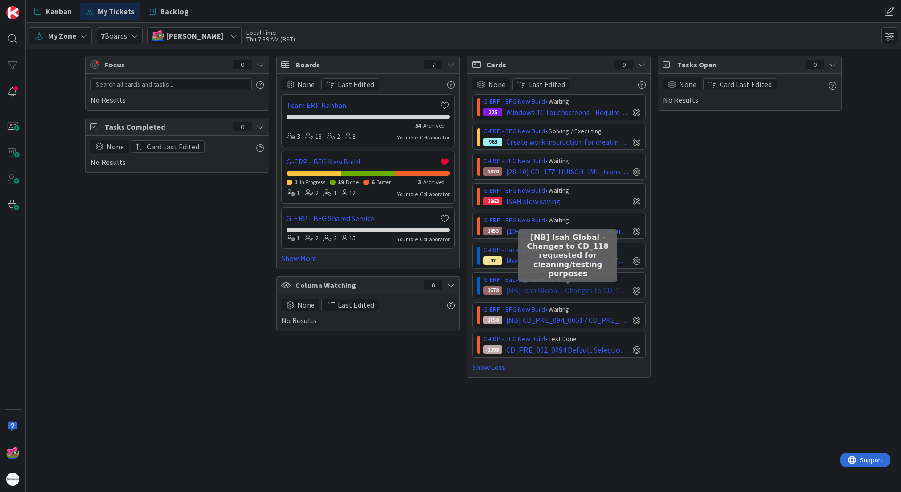
click at [584, 287] on span "[NB] Isah Global - Changes to CD_118 requested for cleaning/testing purposes" at bounding box center [567, 289] width 123 height 11
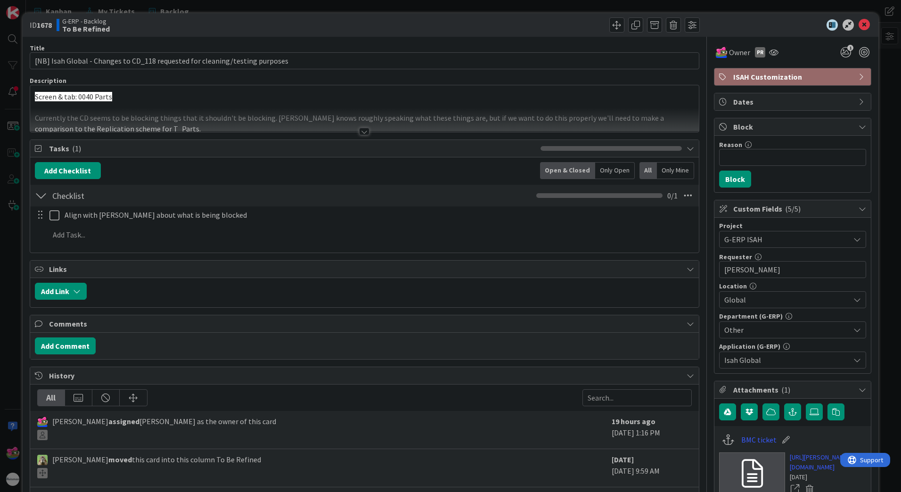
click at [355, 133] on div "Title 76 / 128 [NB] Isah Global - Changes to CD_118 requested for cleaning/test…" at bounding box center [364, 349] width 669 height 625
click at [359, 129] on div at bounding box center [364, 132] width 10 height 8
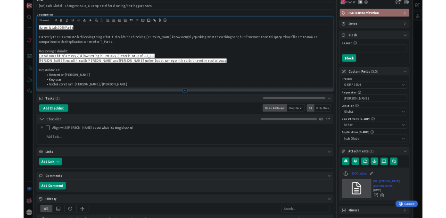
scroll to position [47, 0]
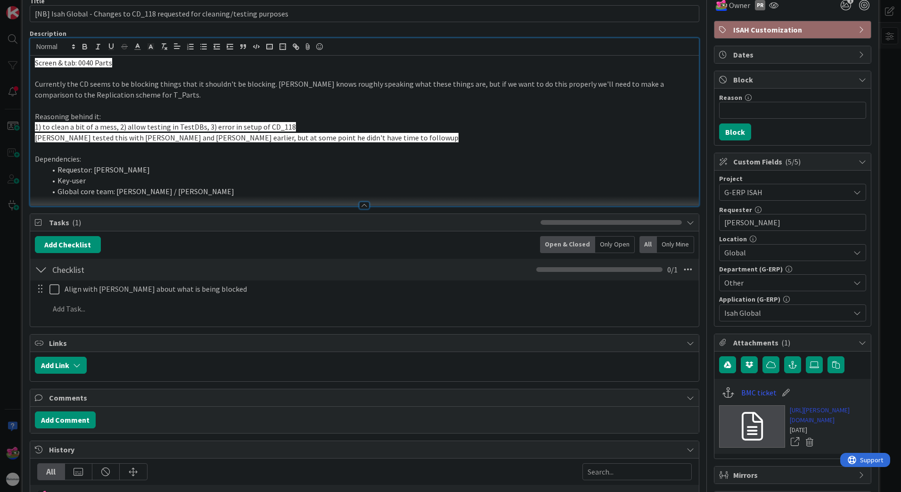
click at [831, 424] on link "[URL][PERSON_NAME][DOMAIN_NAME]" at bounding box center [827, 415] width 76 height 20
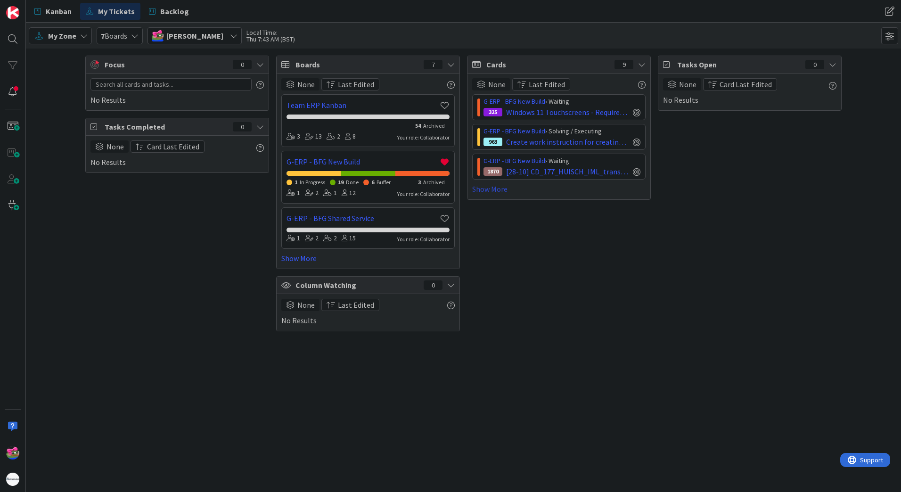
click at [486, 187] on link "Show More" at bounding box center [558, 188] width 173 height 11
